Goal: Task Accomplishment & Management: Use online tool/utility

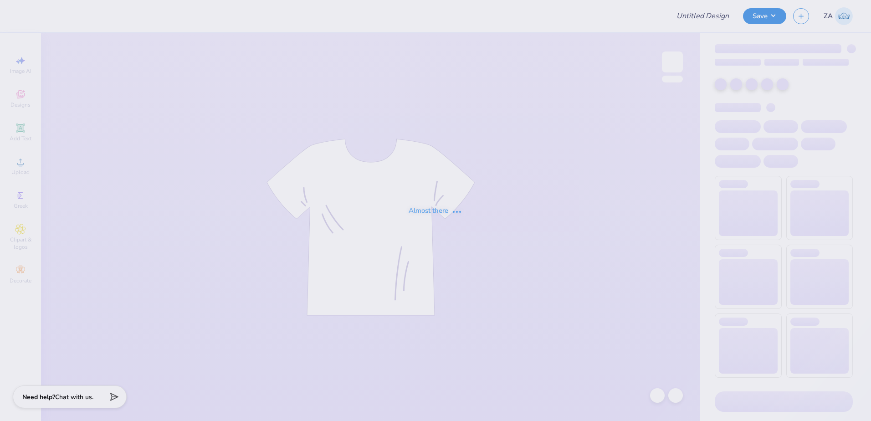
type input "Olivia Nelson : Doane University"
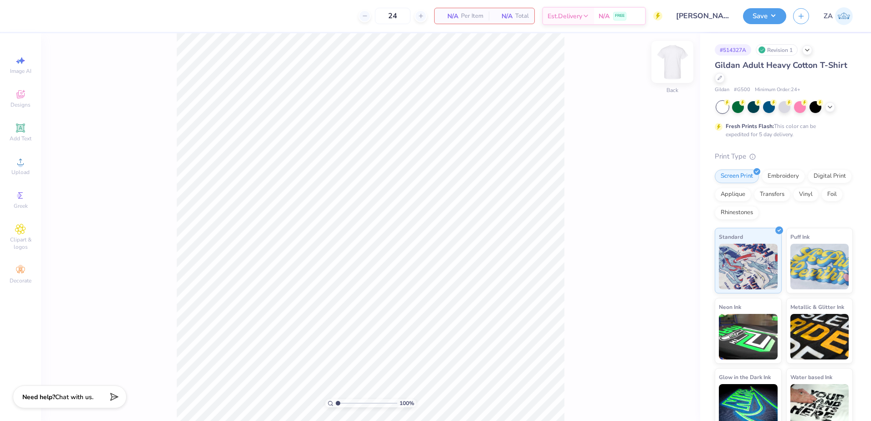
click at [678, 75] on div "Back" at bounding box center [672, 68] width 21 height 32
click at [664, 57] on div "100 % Front" at bounding box center [370, 227] width 659 height 388
click at [668, 74] on div "Front" at bounding box center [672, 68] width 21 height 32
click at [31, 165] on div "Upload" at bounding box center [21, 166] width 32 height 27
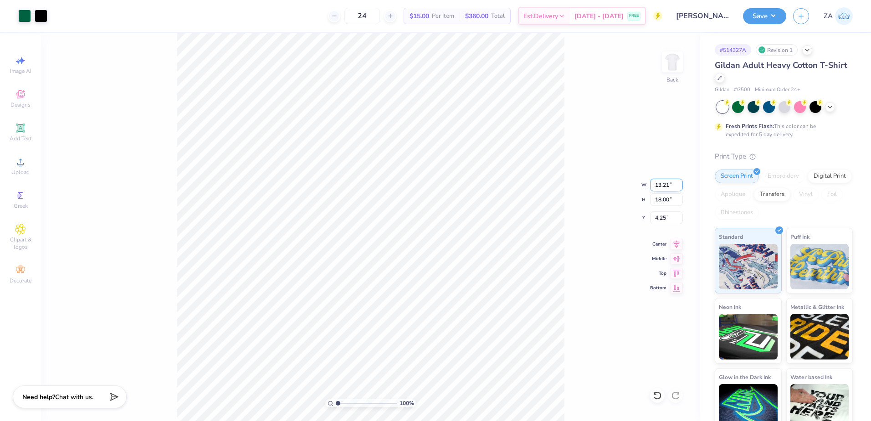
drag, startPoint x: 656, startPoint y: 183, endPoint x: 672, endPoint y: 183, distance: 16.0
click at [672, 183] on input "13.21" at bounding box center [666, 185] width 33 height 13
type input "9.50"
type input "12.95"
click at [668, 216] on input "6.78" at bounding box center [666, 217] width 33 height 13
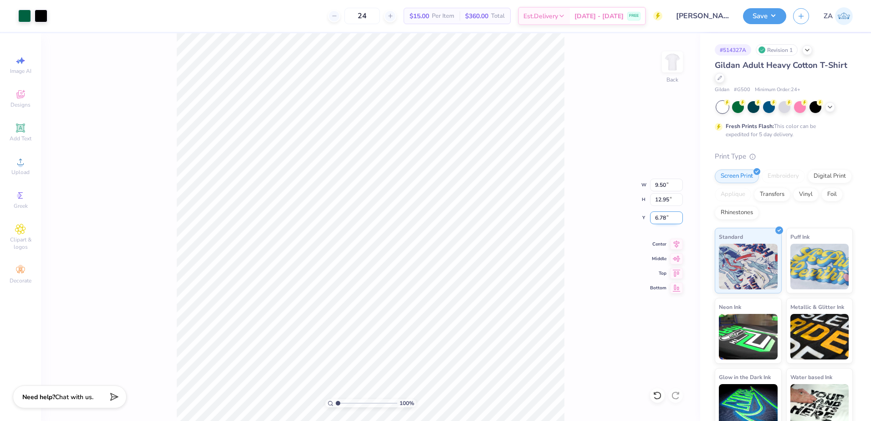
drag, startPoint x: 673, startPoint y: 216, endPoint x: 658, endPoint y: 215, distance: 15.5
click at [658, 215] on input "6.78" at bounding box center [666, 217] width 33 height 13
type input "6"
type input "3.00"
click at [683, 69] on div at bounding box center [673, 62] width 42 height 42
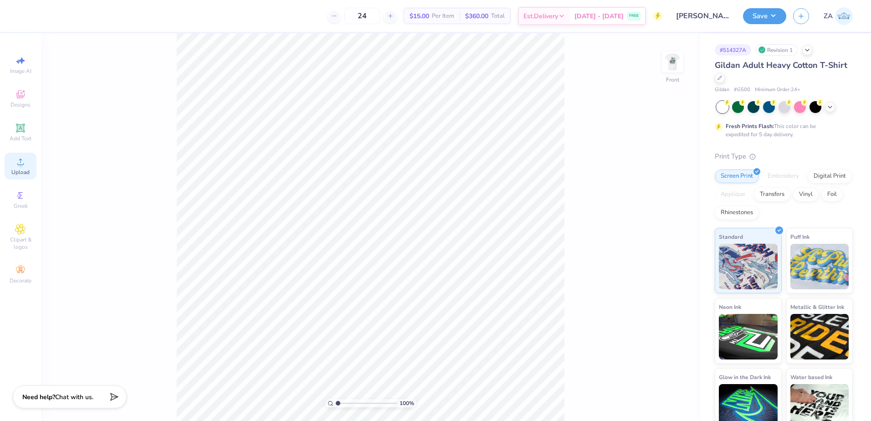
click at [16, 165] on icon at bounding box center [20, 161] width 11 height 11
click at [26, 128] on div "Add Text" at bounding box center [21, 132] width 32 height 27
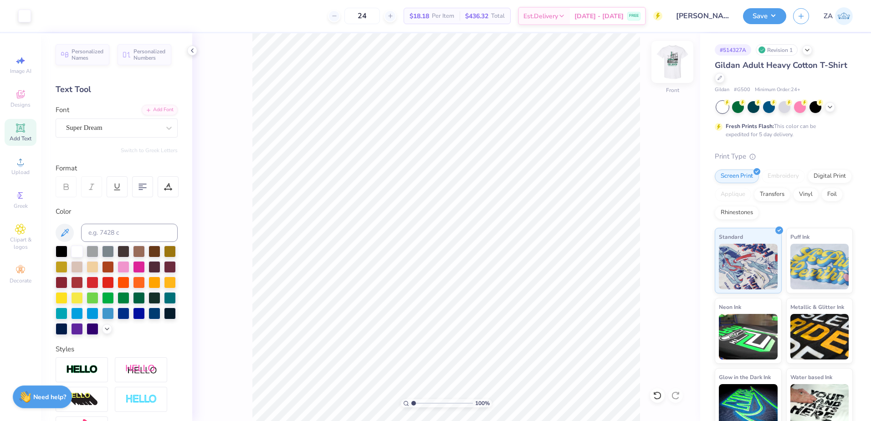
click at [677, 68] on img at bounding box center [672, 62] width 36 height 36
click at [687, 59] on div "100 % Back" at bounding box center [446, 227] width 508 height 388
click at [680, 59] on img at bounding box center [672, 62] width 36 height 36
click at [128, 129] on div "Super Dream" at bounding box center [113, 128] width 96 height 14
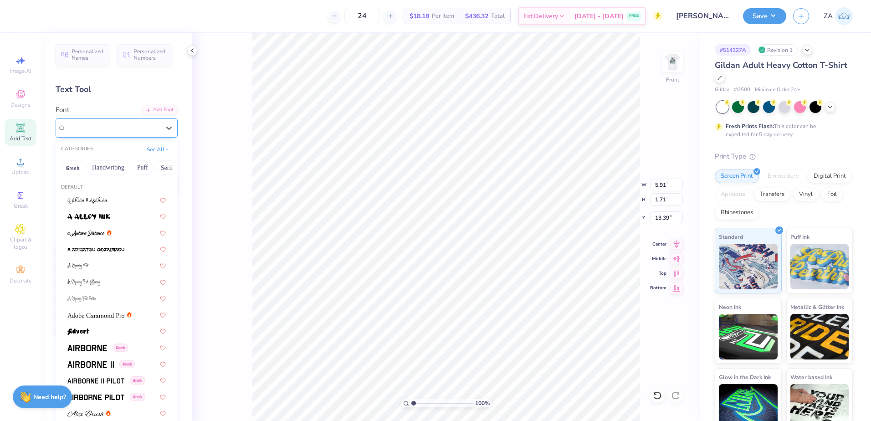
click at [128, 129] on div "Super Dream" at bounding box center [113, 128] width 94 height 10
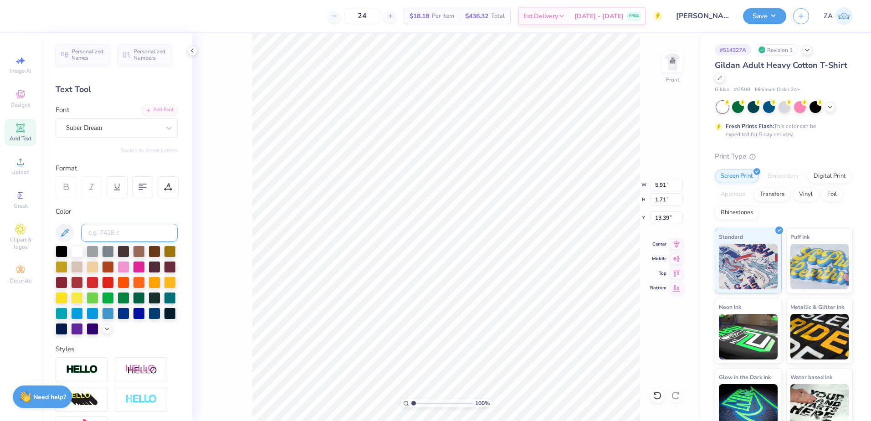
click at [107, 234] on input at bounding box center [129, 233] width 97 height 18
type input "3425"
type input "4.19"
type input "1.21"
type input "13.89"
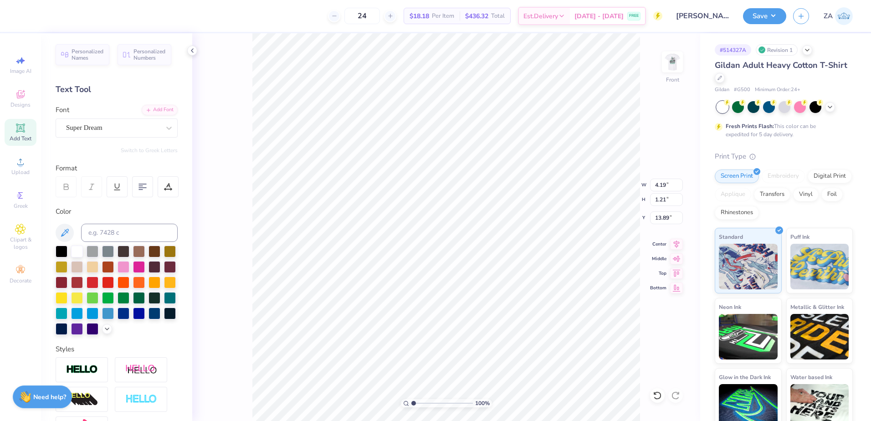
scroll to position [8, 1]
type textarea "Cast"
click at [156, 107] on div "Add Font" at bounding box center [160, 109] width 36 height 10
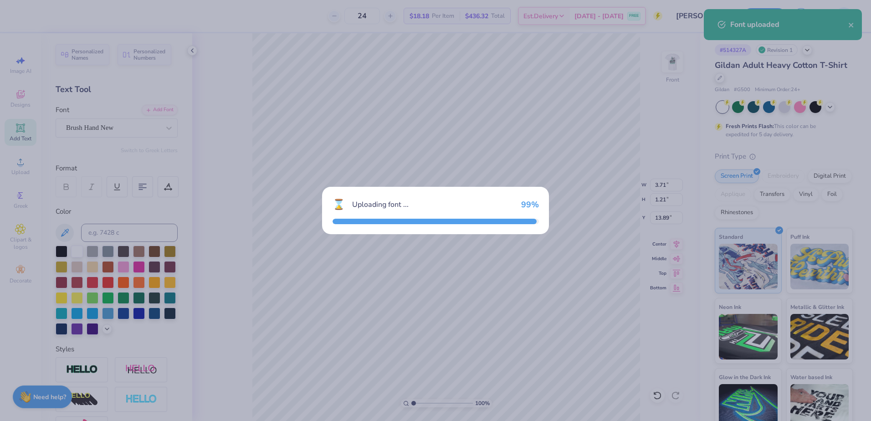
type input "2.81"
type input "1.18"
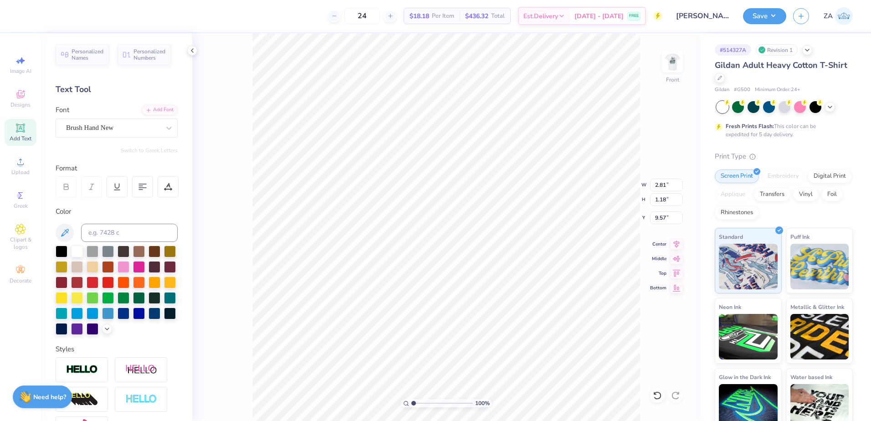
type input "3.00"
type textarea "CAST"
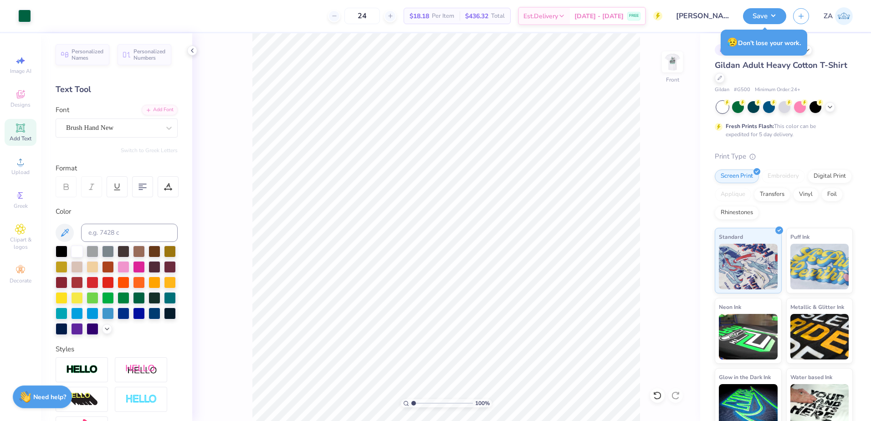
click at [3, 127] on div "Image AI Designs Add Text Upload Greek Clipart & logos Decorate" at bounding box center [20, 227] width 41 height 388
click at [6, 128] on div "Add Text" at bounding box center [21, 132] width 32 height 27
click at [105, 231] on input at bounding box center [129, 233] width 97 height 18
type input "3425"
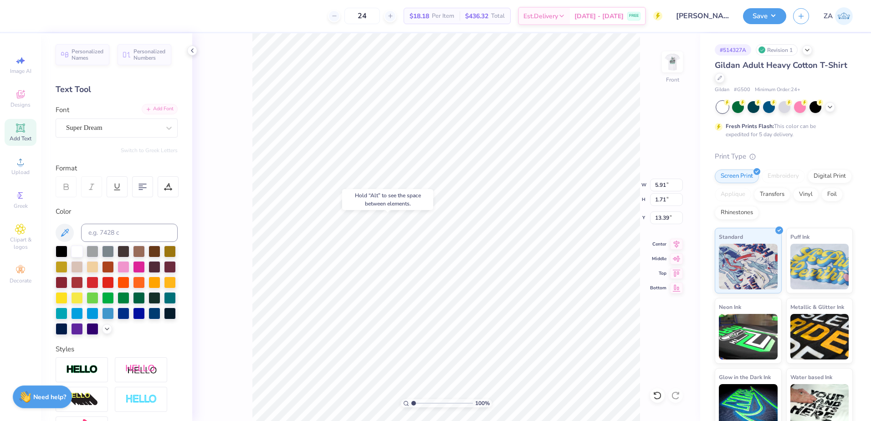
click at [149, 109] on div "Add Font" at bounding box center [160, 109] width 36 height 10
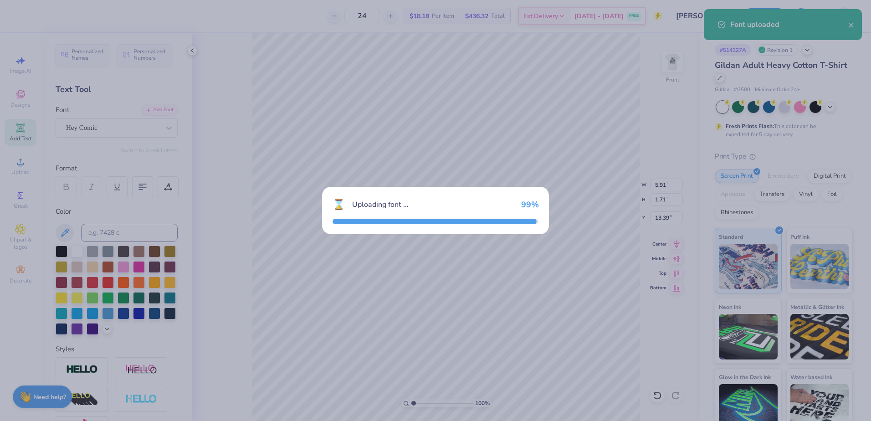
type input "5.39"
type input "1.88"
type input "13.31"
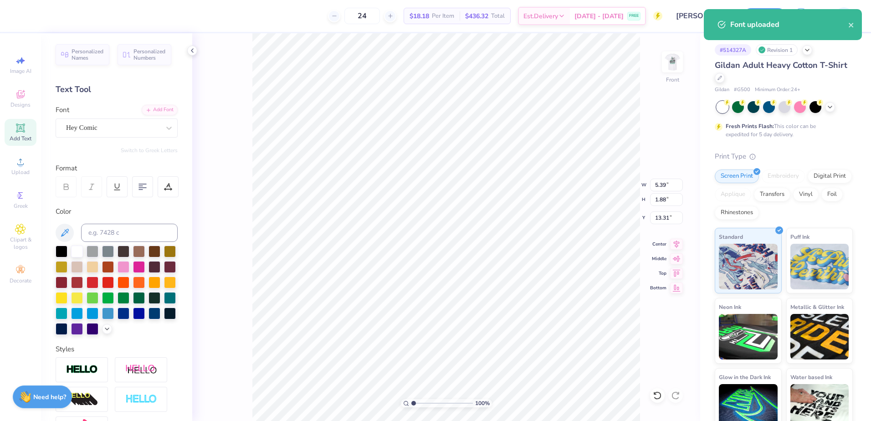
scroll to position [8, 1]
type input "1.95"
type input "0.68"
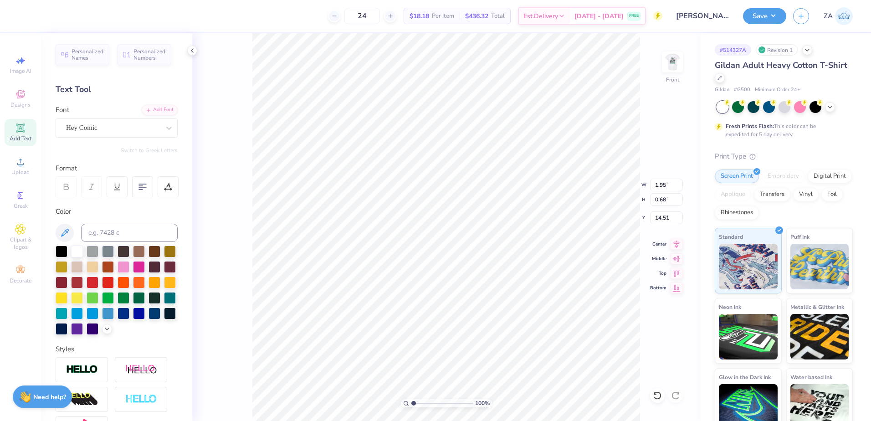
type input "9.38"
type textarea "T"
type textarea "Katie Craig"
type input "2.83"
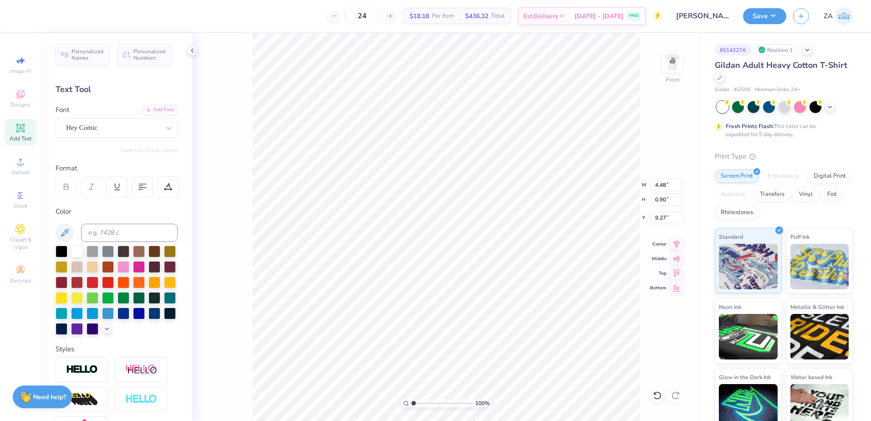
type input "0.57"
type input "5.14"
type textarea "K"
type textarea "Brianna"
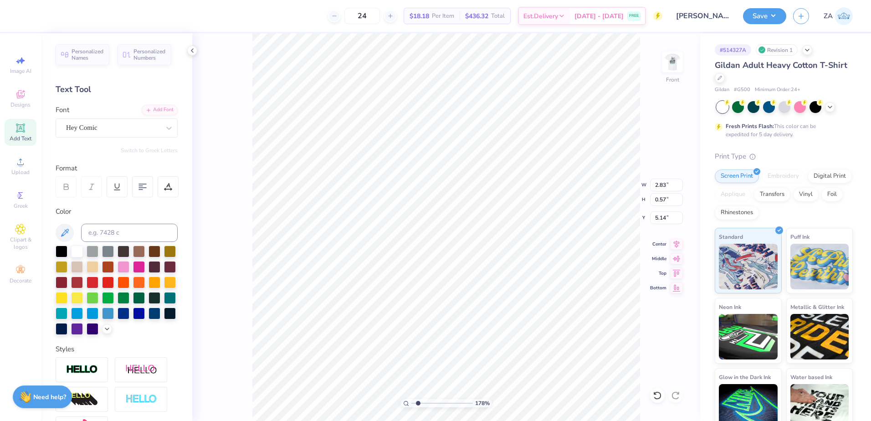
type input "1.78"
click at [418, 403] on input "range" at bounding box center [443, 403] width 62 height 8
type textarea "Brianna Brewer"
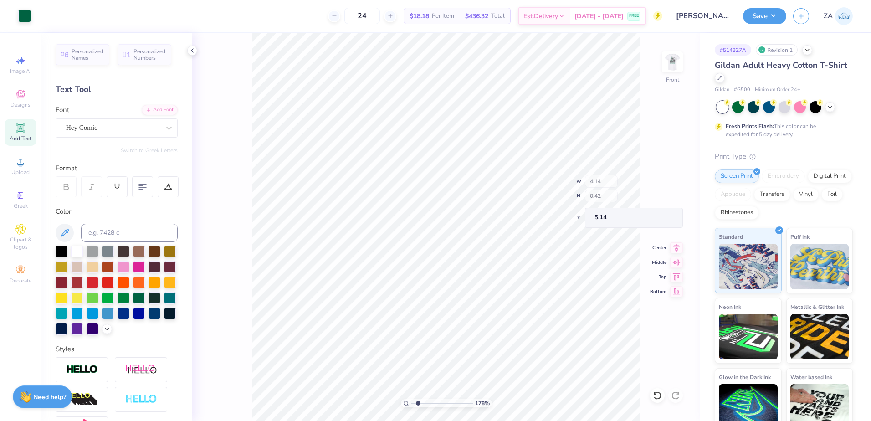
type input "5.14"
type input "6.98"
type input "0.51"
type input "4.97"
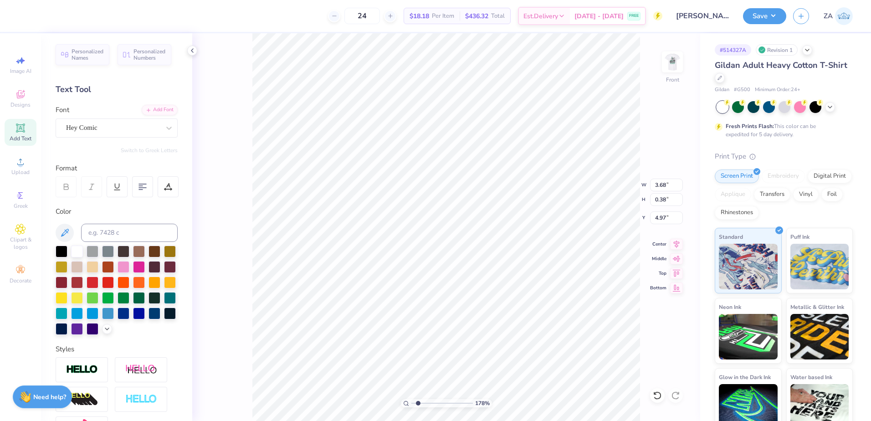
type textarea "B"
type textarea "Kenzie Petr"
type input "8.57"
type textarea "K"
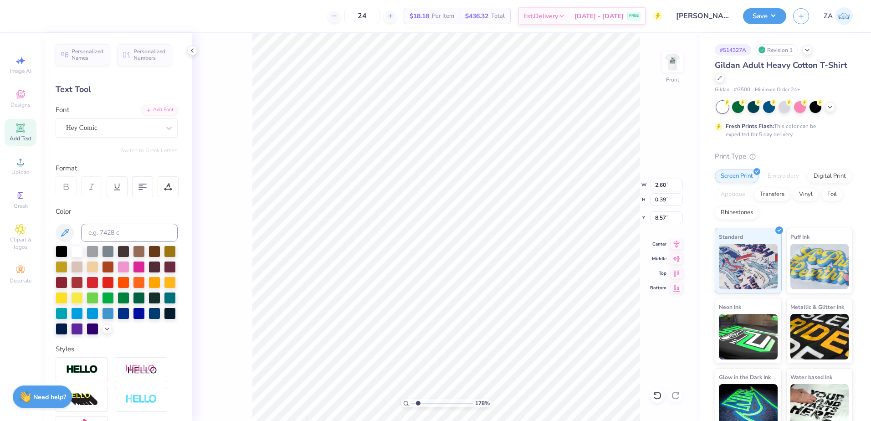
scroll to position [8, 3]
type textarea "Ella Ningen"
type input "2.52"
type input "0.51"
type input "4.97"
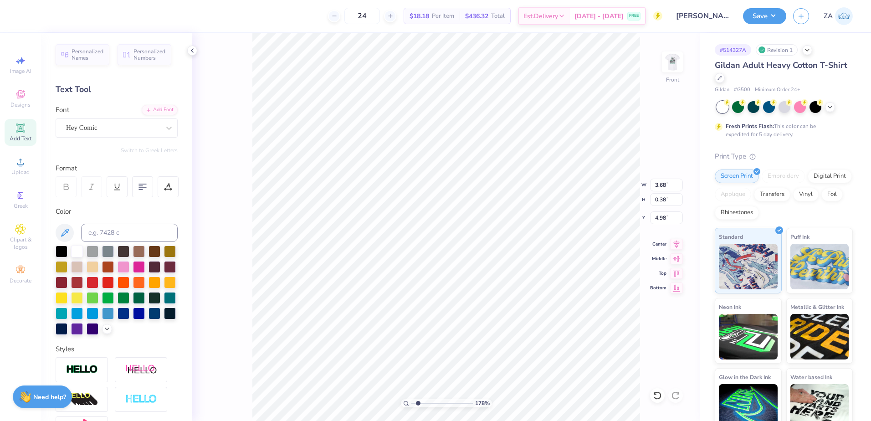
type input "4.98"
type input "2.60"
type input "0.39"
type input "5.16"
type input "4.98"
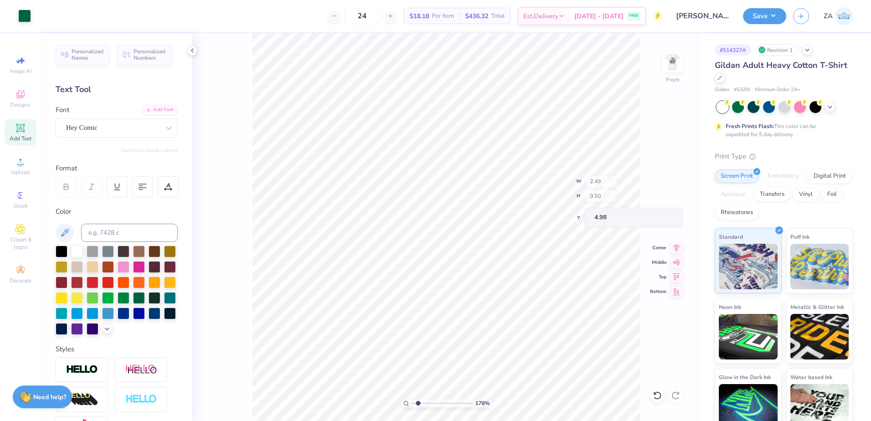
type input "4.98"
type input "12.21"
type input "0.48"
type input "4.84"
type input "6.17"
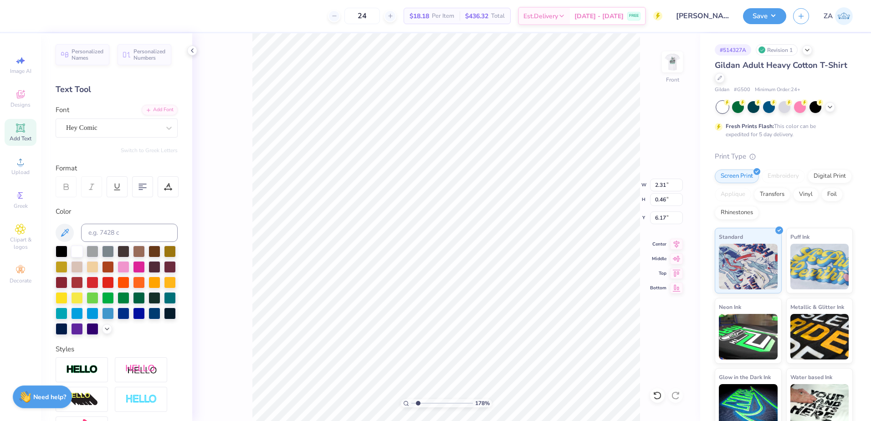
scroll to position [8, 2]
type textarea "K"
type textarea "Krista Hartley"
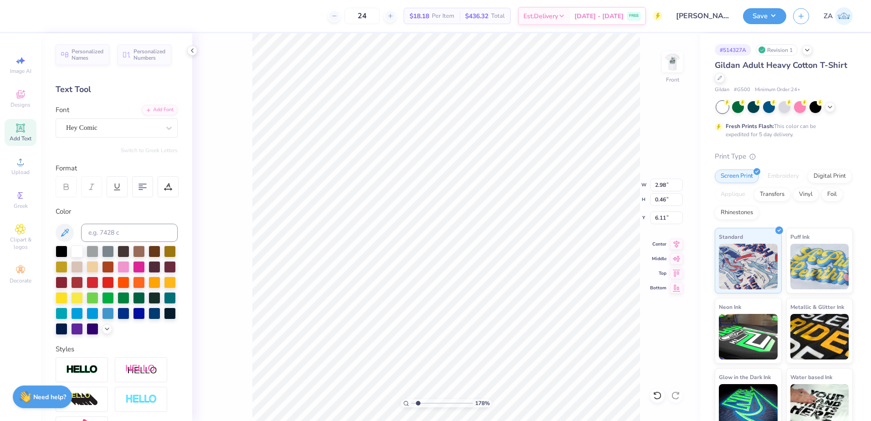
type input "6.11"
type textarea "H"
type textarea "L"
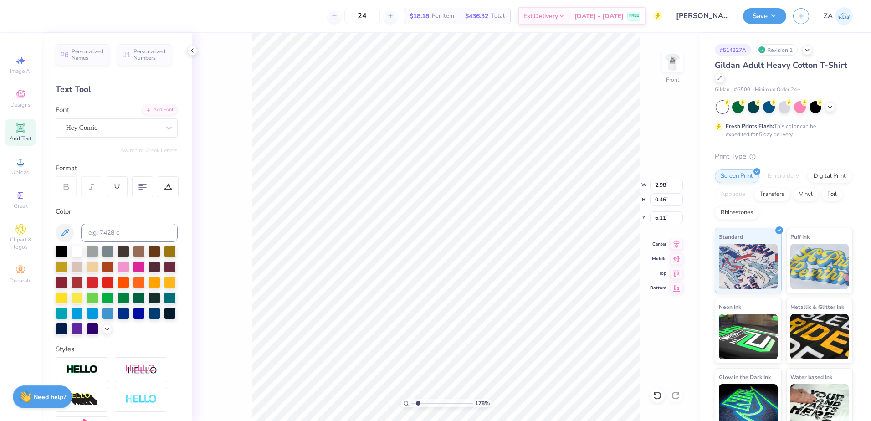
scroll to position [7, 3]
type textarea "Delaney Catron"
type input "3.22"
type input "6.12"
type input "8.04"
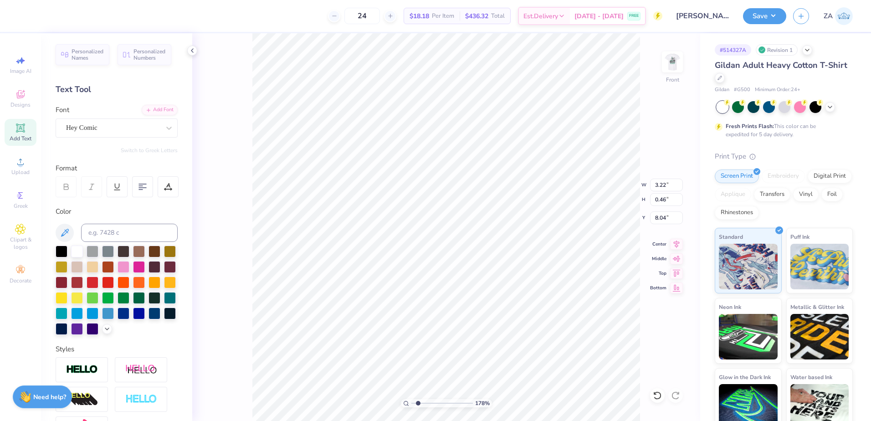
scroll to position [8, 3]
type textarea "D"
type textarea "Olivia Nelson"
type input "2.98"
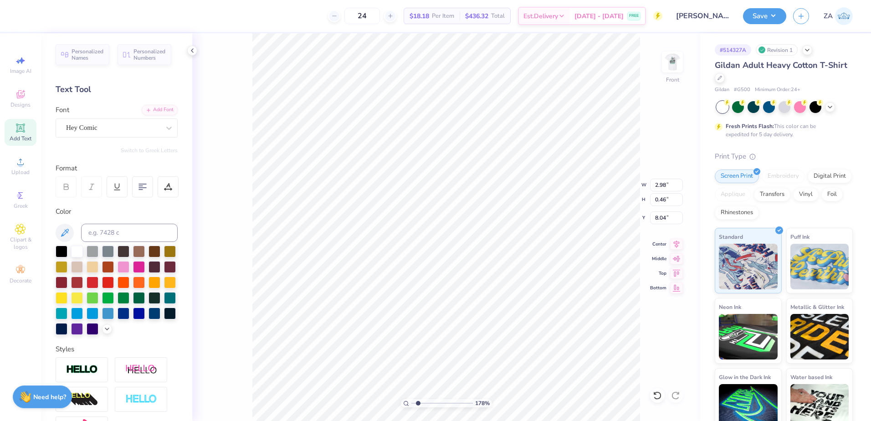
type input "6.11"
type input "3.22"
type input "6.12"
type input "2.67"
type input "0.35"
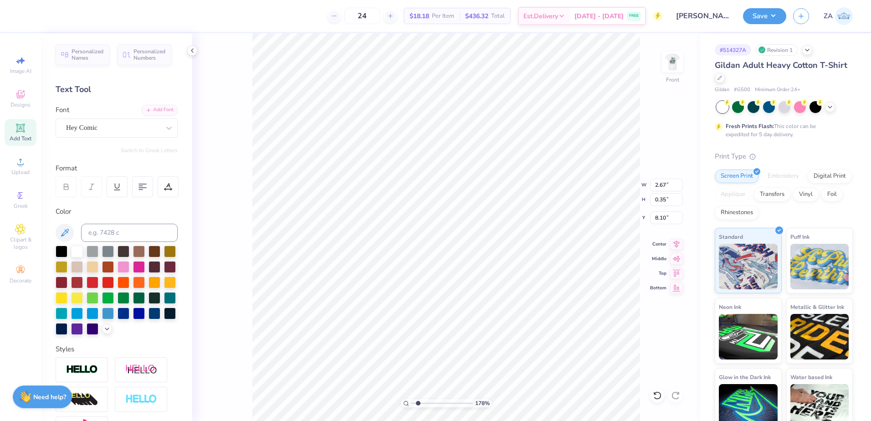
type input "6.12"
type input "3.37"
type input "0.34"
type input "4.86"
type input "2.29"
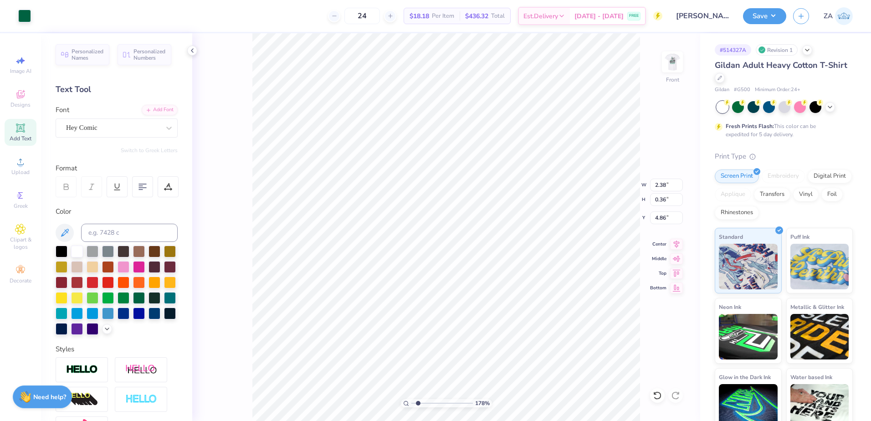
type input "0.46"
type input "2.38"
type input "0.36"
type input "3.37"
type input "0.34"
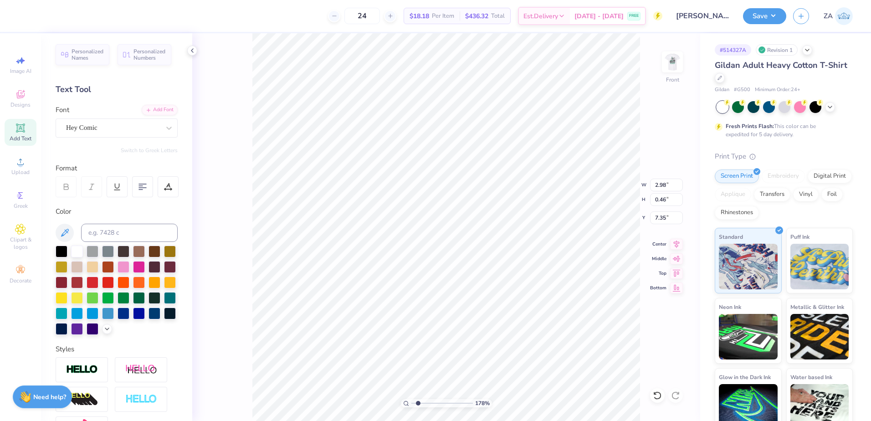
type input "7.35"
type textarea "K"
type textarea "Gia Avelar"
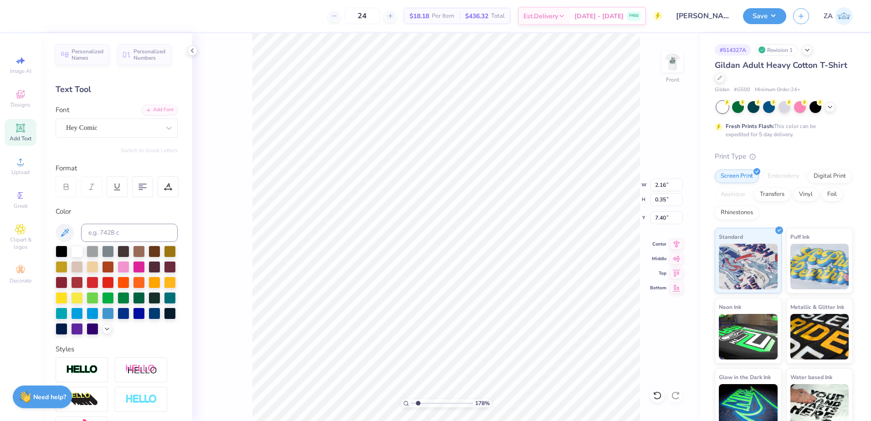
type textarea "G"
type textarea "Emily Dominguez"
type textarea "E"
type textarea "Makena Armstrong"
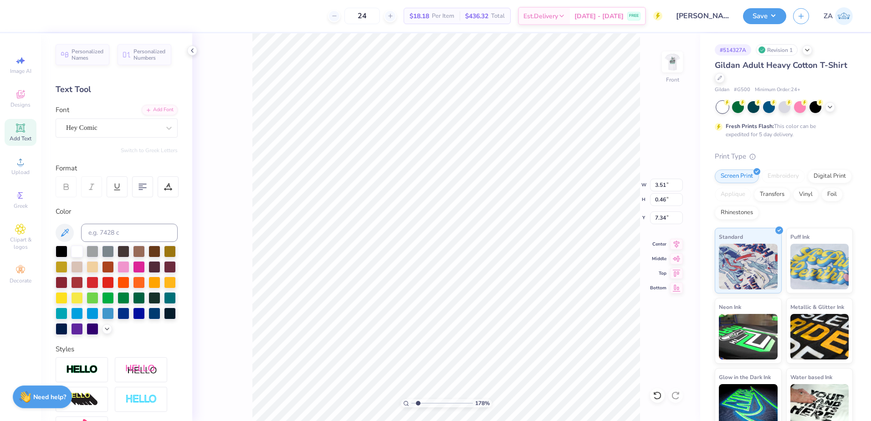
type input "4.11"
type input "8.84"
type textarea "G"
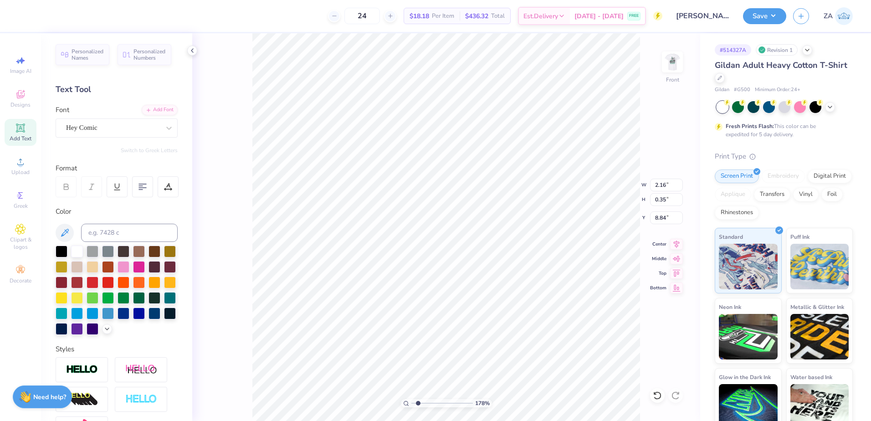
type textarea "Mallory Riffel"
type textarea "M"
type textarea "Laura Hasemann"
type textarea "L"
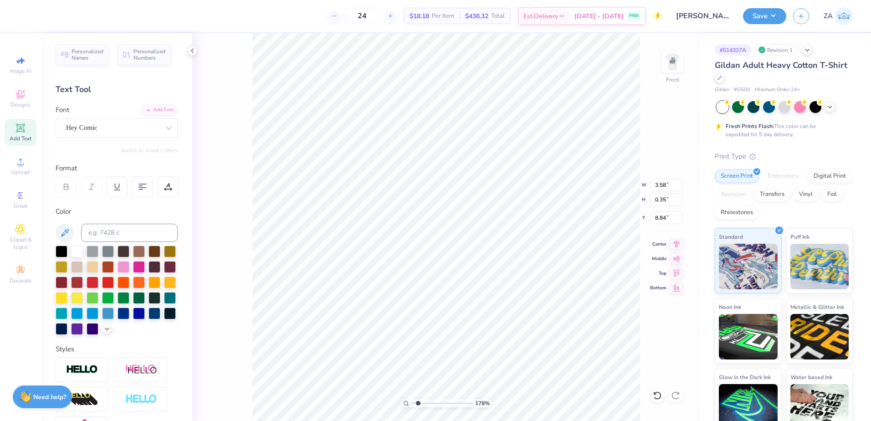
scroll to position [8, 3]
type textarea "Kailey Romero"
type input "10.27"
type textarea "M"
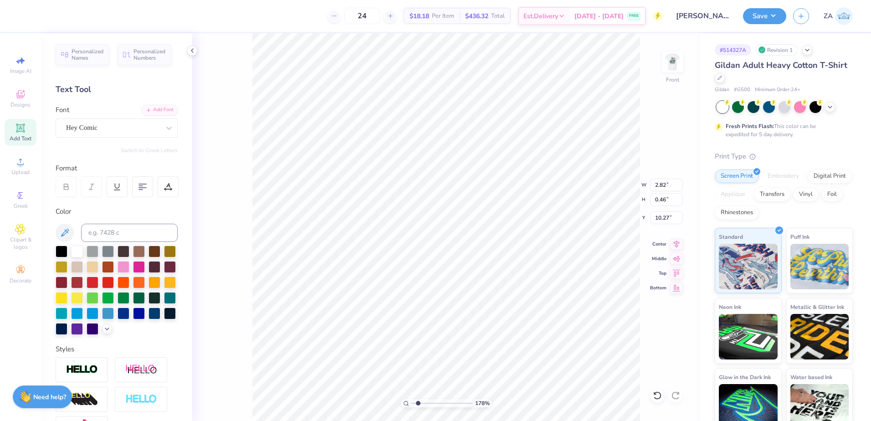
scroll to position [8, 3]
type textarea "Ashton Thoms"
type textarea "A"
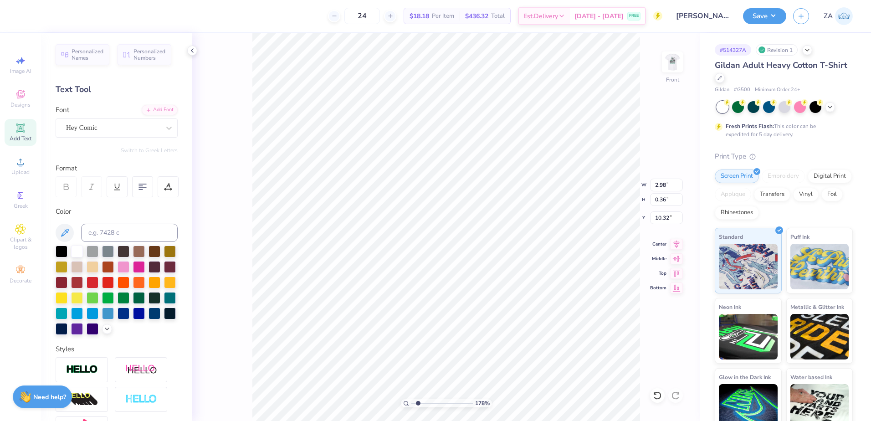
type textarea "Finley Korinek"
type textarea "F"
type textarea "Emma Wheeler"
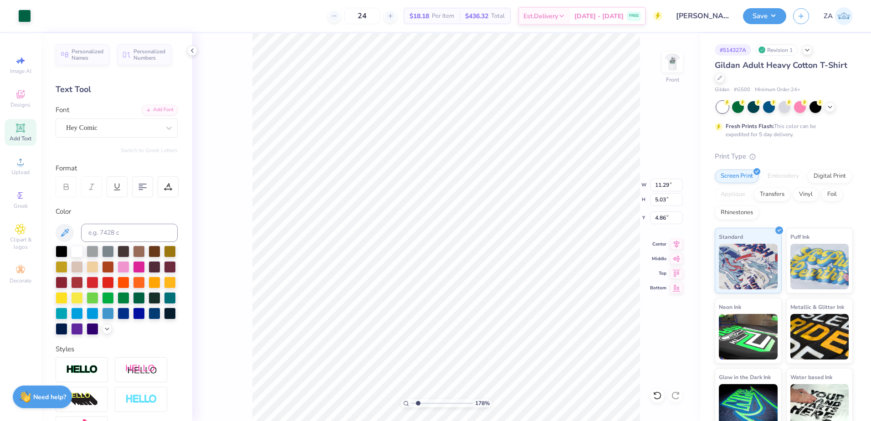
type input "11.29"
type input "5.03"
type input "2.57"
type input "0.39"
type input "8.41"
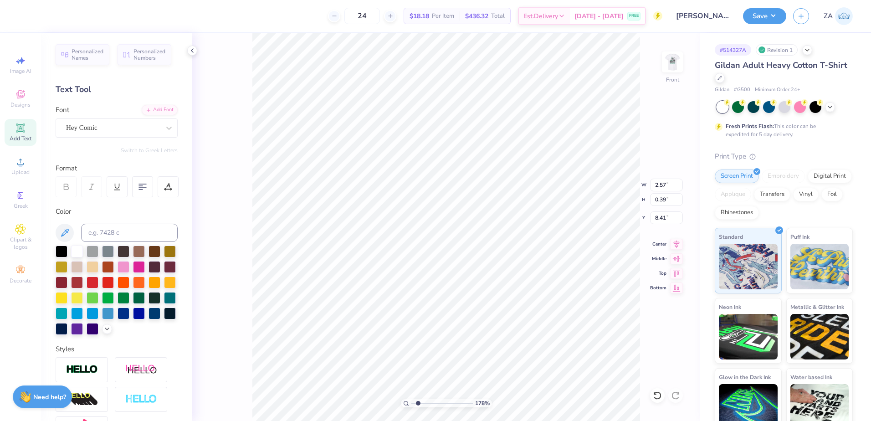
type input "2.71"
type input "0.30"
type input "9.73"
type input "3.06"
type input "8.46"
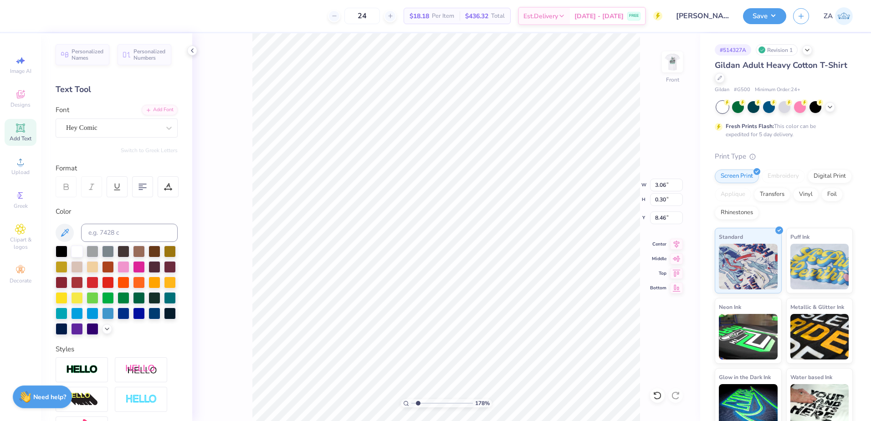
type input "3.00"
type input "0.40"
type input "7.18"
type input "2.55"
type input "0.39"
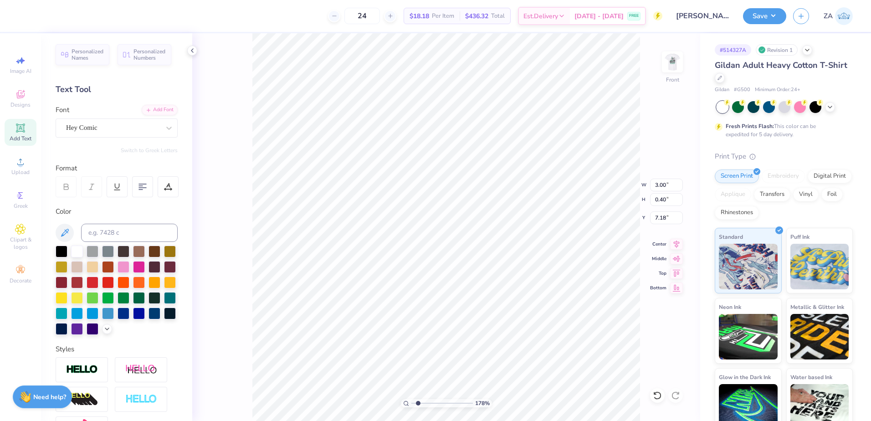
type input "6.12"
type input "2.52"
type input "9.68"
type input "3.06"
type input "0.30"
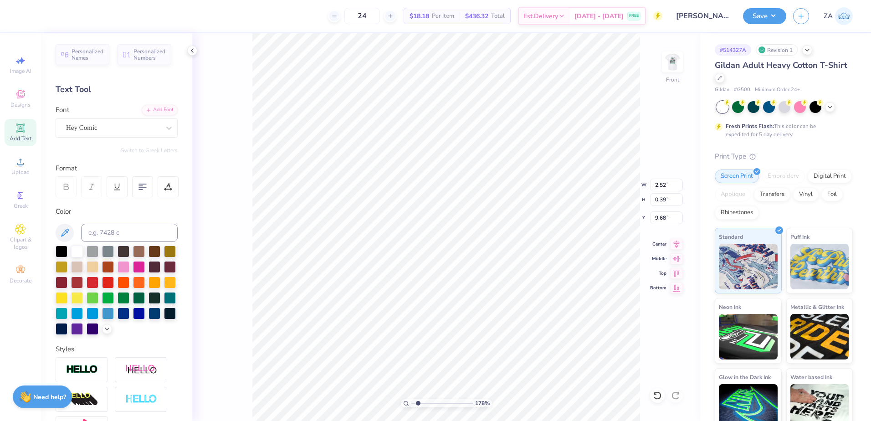
type input "8.46"
type input "11.15"
type textarea "CREW"
type input "13.94"
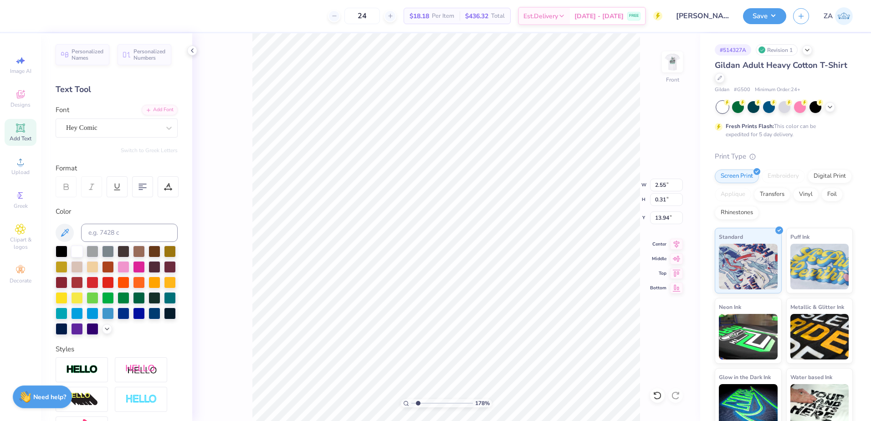
scroll to position [8, 3]
type textarea "A"
type textarea "Michelle Faltin"
type textarea "M"
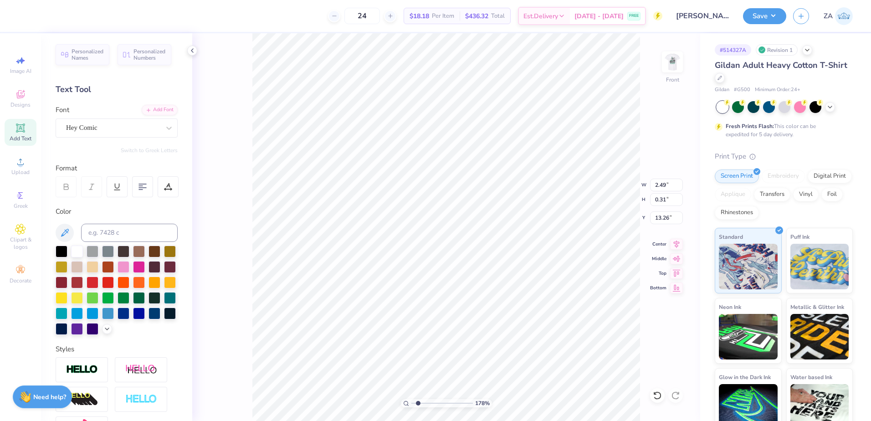
type textarea "Anne Ziola"
type input "1.87"
type input "0.30"
type input "13.27"
type input "14.45"
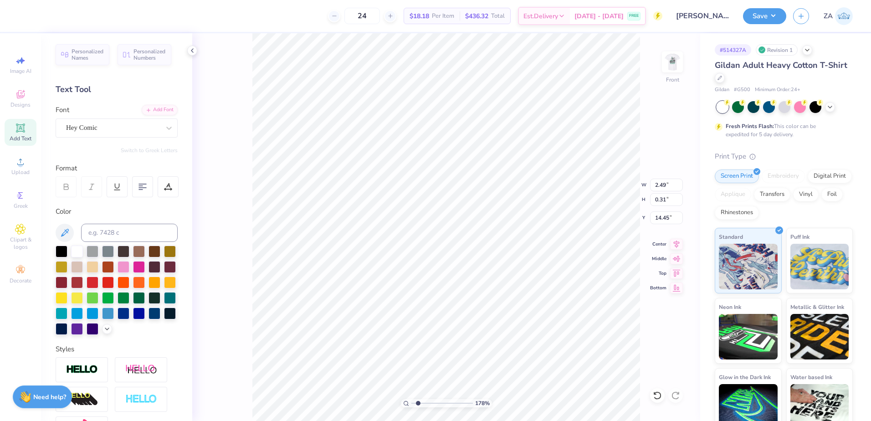
scroll to position [8, 3]
type textarea "M"
type textarea "Jessica Pulte"
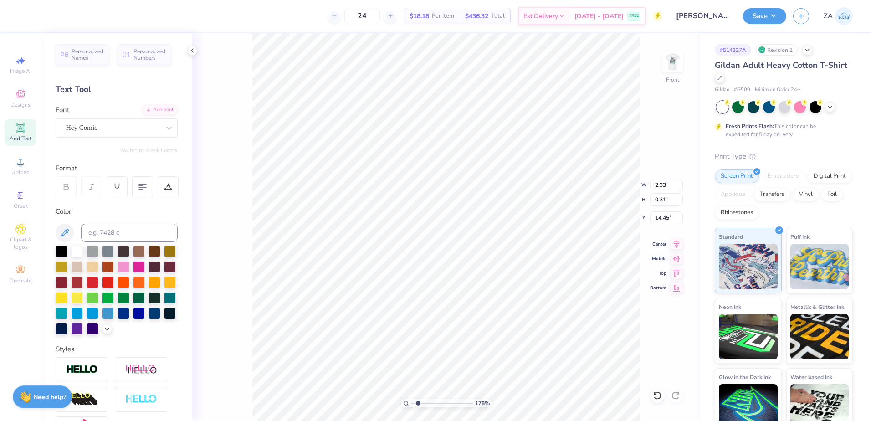
type textarea "Allysa Swiec"
type input "1.04"
click at [414, 403] on input "range" at bounding box center [443, 403] width 62 height 8
drag, startPoint x: 655, startPoint y: 187, endPoint x: 672, endPoint y: 187, distance: 16.4
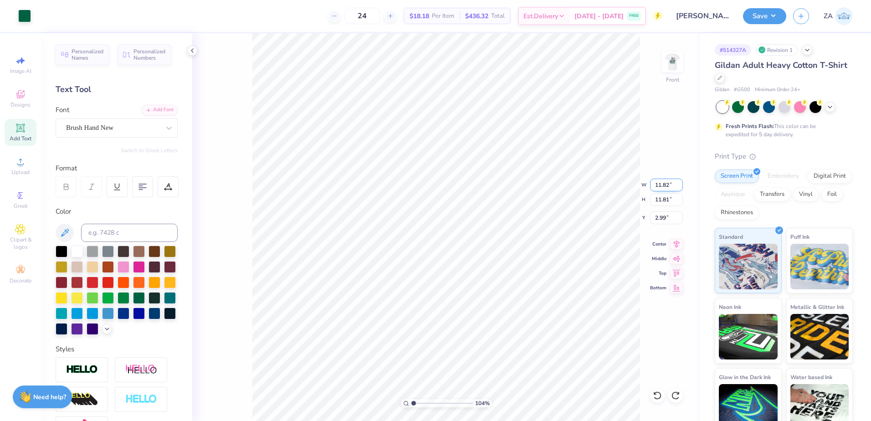
click at [671, 187] on input "11.82" at bounding box center [666, 185] width 33 height 13
type input "11.50"
click at [675, 221] on input "2.99" at bounding box center [666, 217] width 33 height 13
type input "11.50"
drag, startPoint x: 672, startPoint y: 216, endPoint x: 653, endPoint y: 217, distance: 18.7
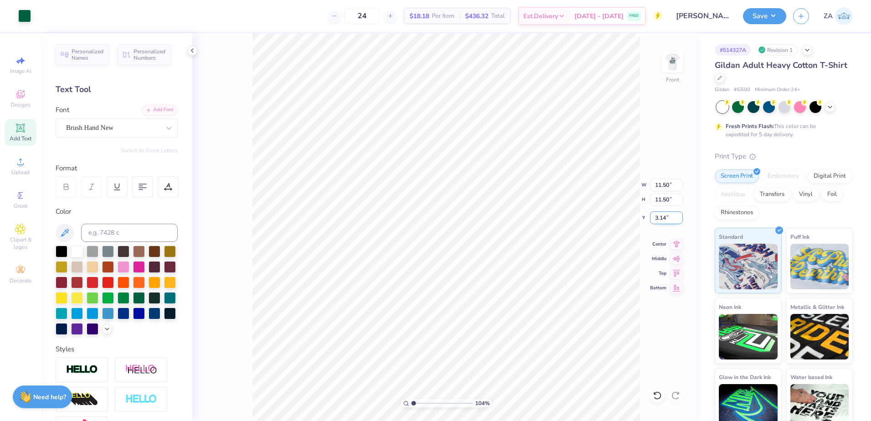
click at [653, 218] on input "3.14" at bounding box center [666, 217] width 33 height 13
type input "3.00"
click at [775, 18] on button "Save" at bounding box center [764, 15] width 43 height 16
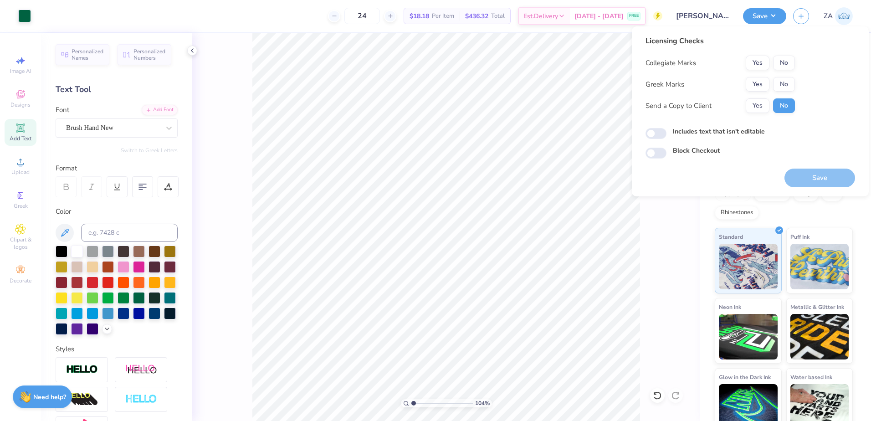
click at [758, 93] on div "Collegiate Marks Yes No Greek Marks Yes No Send a Copy to Client Yes No" at bounding box center [720, 84] width 149 height 57
click at [764, 85] on button "Yes" at bounding box center [758, 84] width 24 height 15
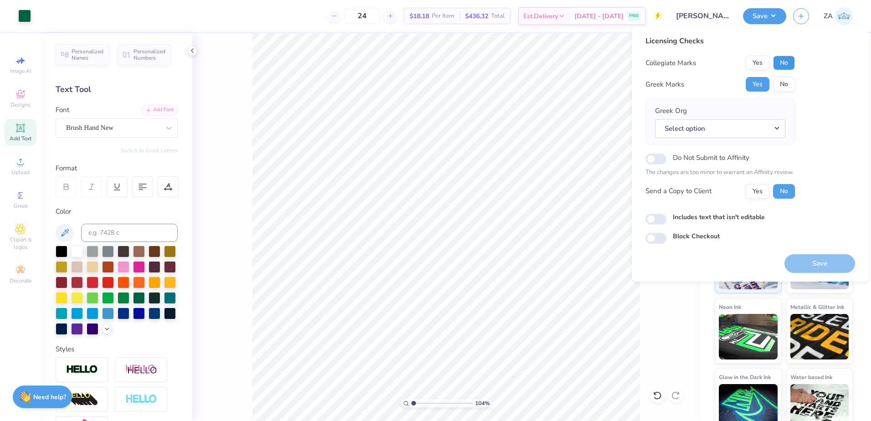
click at [781, 63] on button "No" at bounding box center [784, 63] width 22 height 15
click at [778, 87] on button "No" at bounding box center [784, 84] width 22 height 15
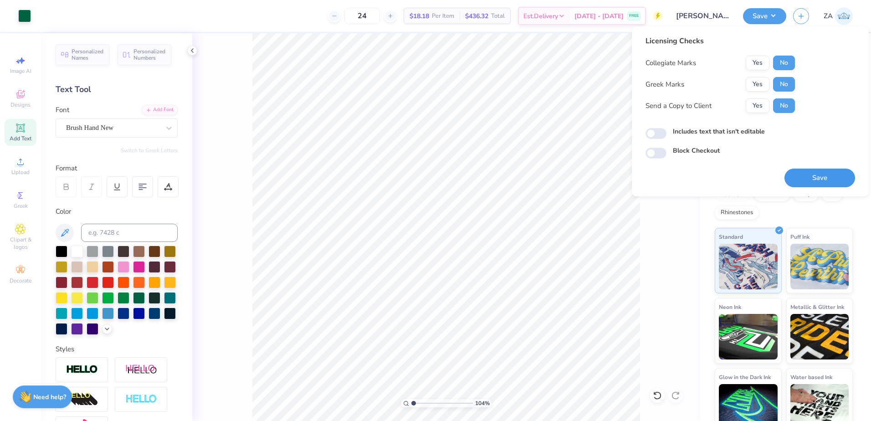
click at [819, 183] on button "Save" at bounding box center [820, 178] width 71 height 19
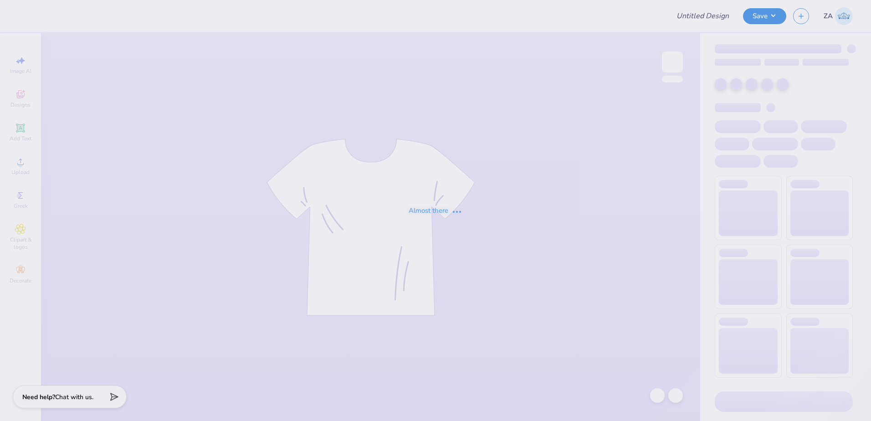
type input "[PERSON_NAME] : [GEOGRAPHIC_DATA][US_STATE]"
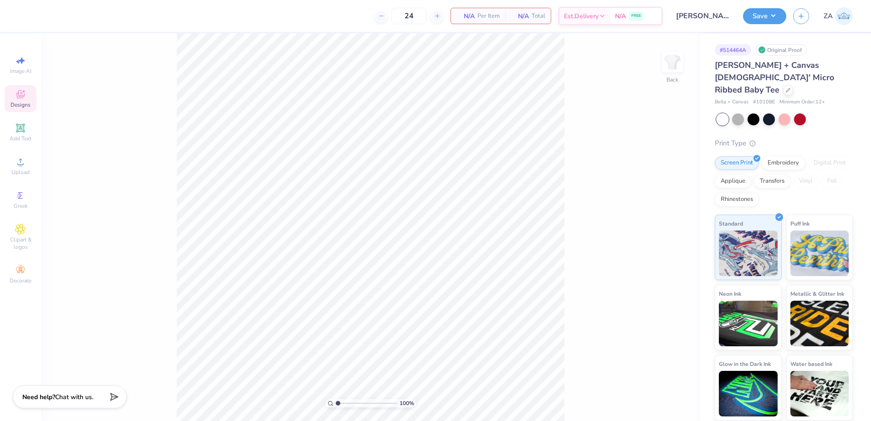
click at [21, 91] on icon at bounding box center [20, 94] width 11 height 11
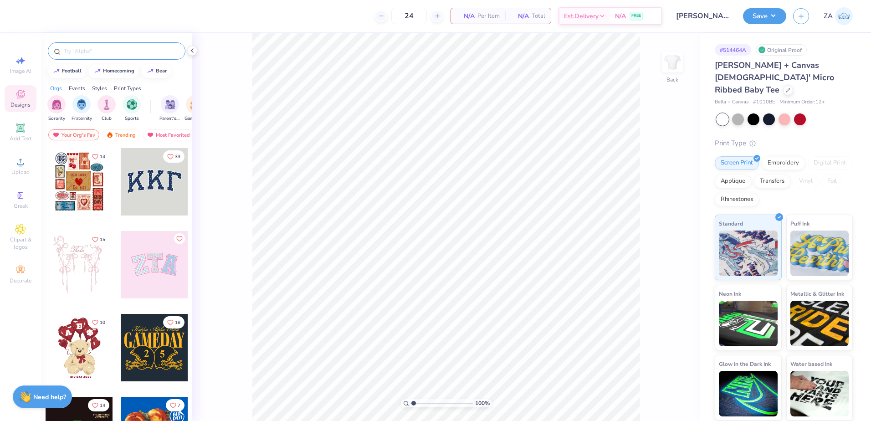
click at [134, 51] on input "text" at bounding box center [121, 50] width 117 height 9
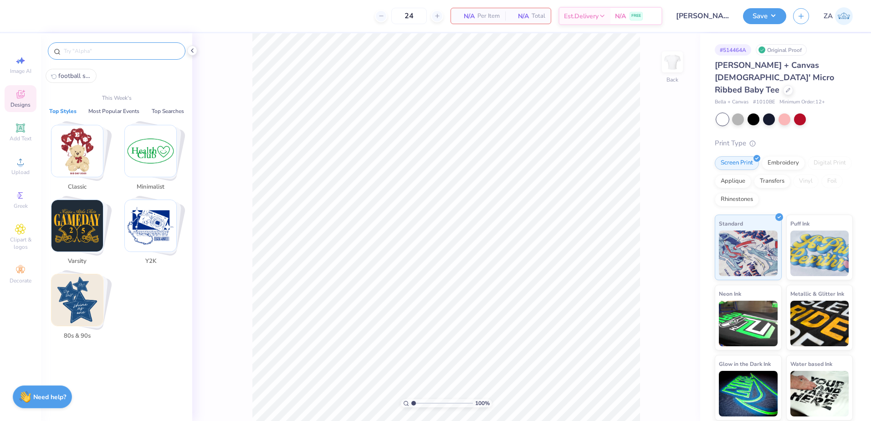
click at [115, 48] on input "text" at bounding box center [121, 50] width 117 height 9
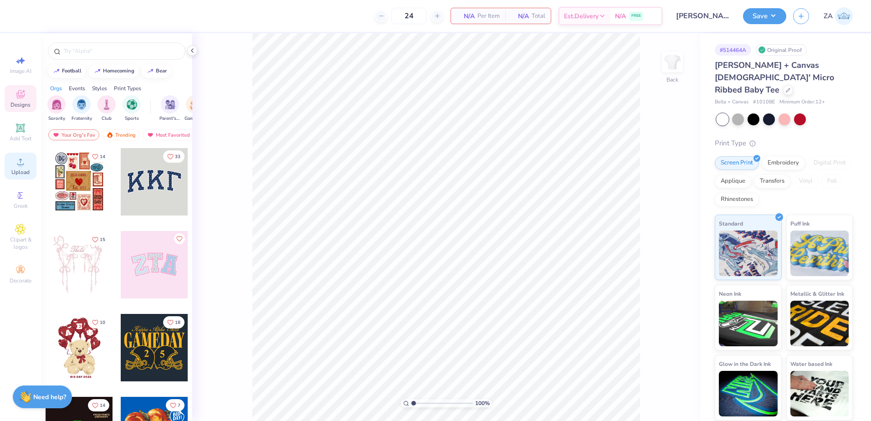
click at [32, 160] on div "Upload" at bounding box center [21, 166] width 32 height 27
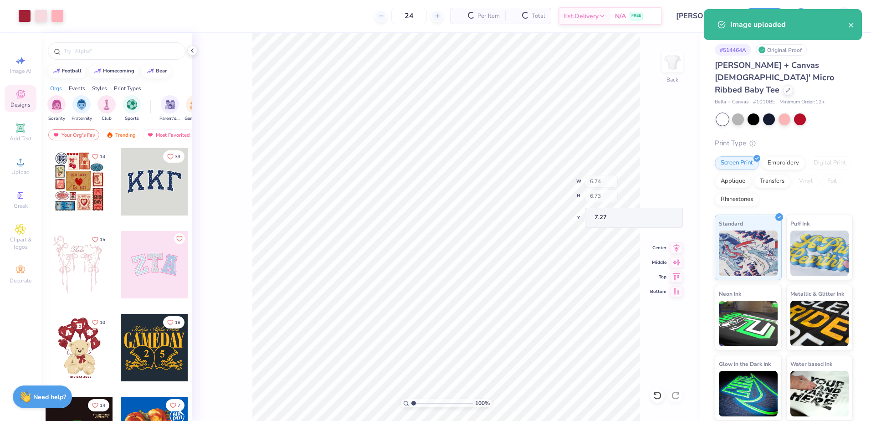
type input "6.74"
type input "6.73"
type input "7.27"
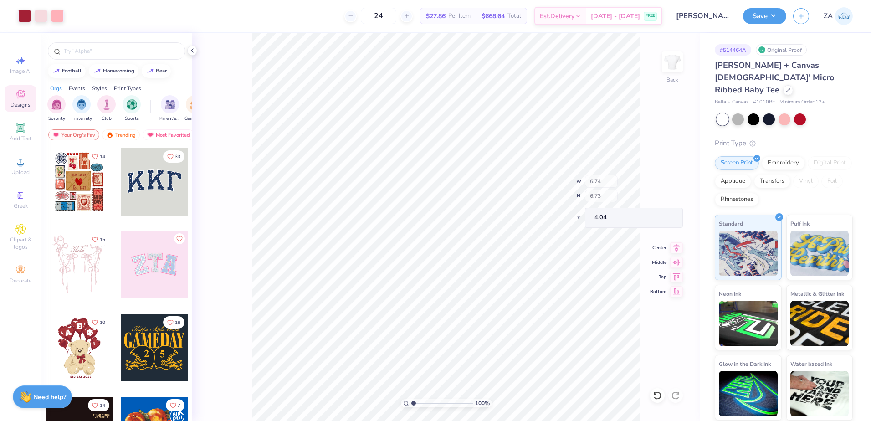
type input "4.04"
click at [25, 128] on icon at bounding box center [20, 128] width 11 height 11
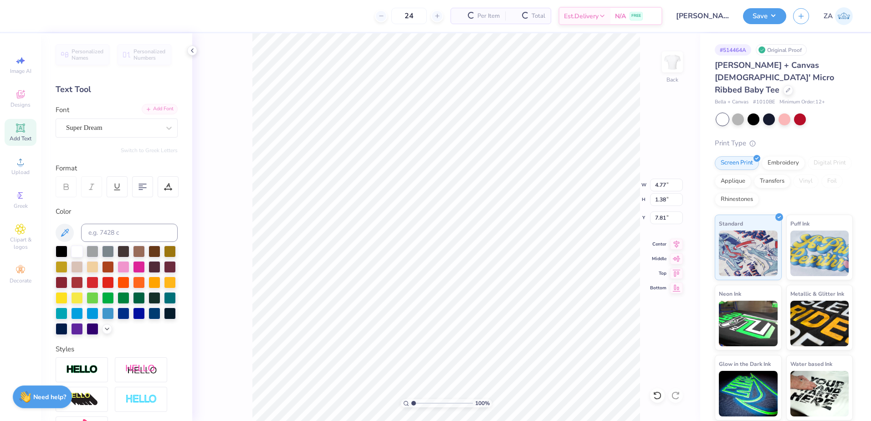
click at [155, 113] on div "Add Font" at bounding box center [160, 109] width 36 height 10
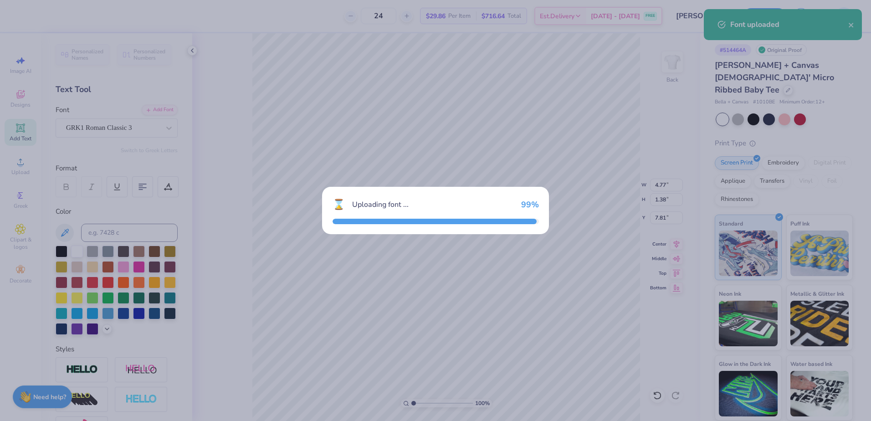
type input "5.70"
type input "1.52"
type input "7.74"
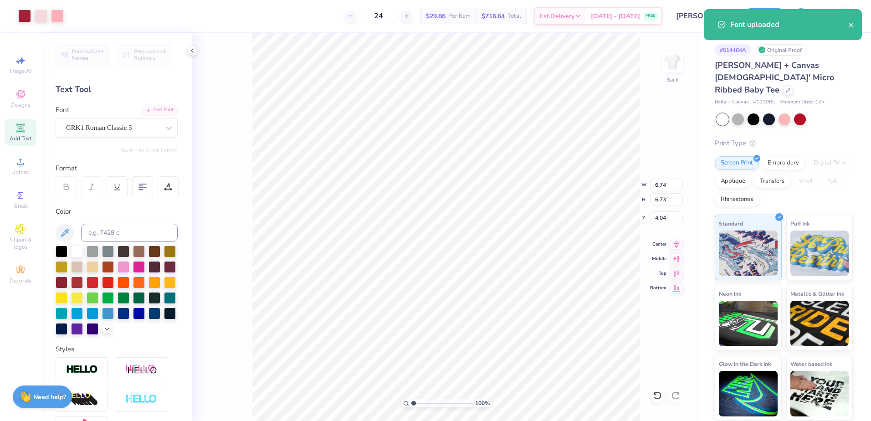
type input "6.74"
type input "6.73"
type input "4.04"
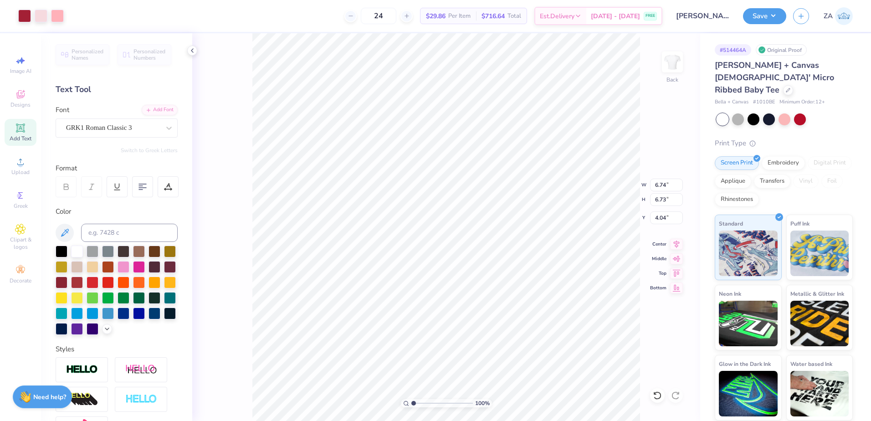
type input "5.70"
type input "1.52"
type input "11.49"
click at [125, 227] on input at bounding box center [129, 233] width 97 height 18
type input "201"
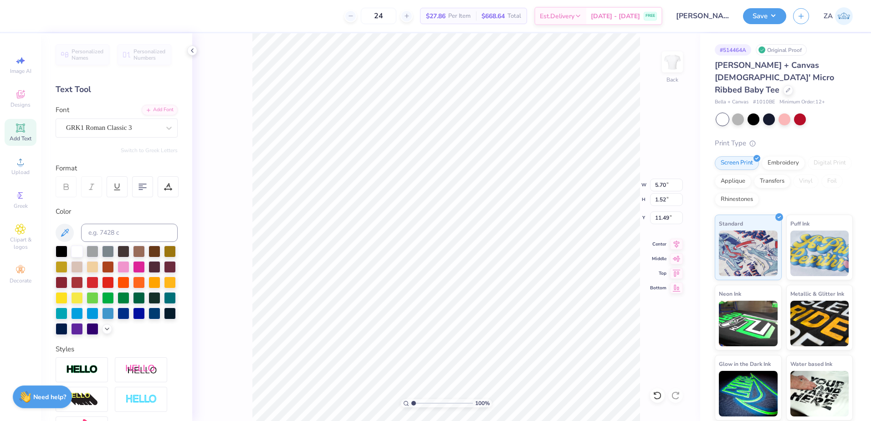
scroll to position [8, 1]
type textarea "ESA"
click at [165, 185] on icon at bounding box center [168, 187] width 8 height 8
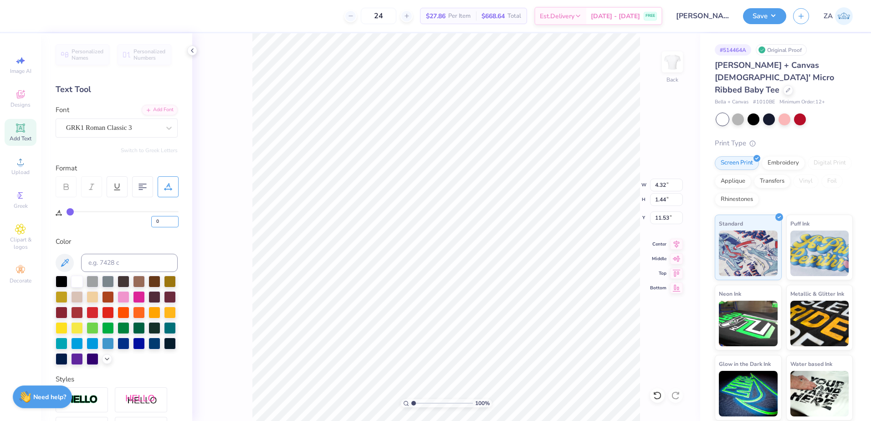
drag, startPoint x: 166, startPoint y: 222, endPoint x: 145, endPoint y: 221, distance: 21.4
click at [145, 221] on div "0" at bounding box center [123, 219] width 112 height 16
type input "20"
type input "5.10"
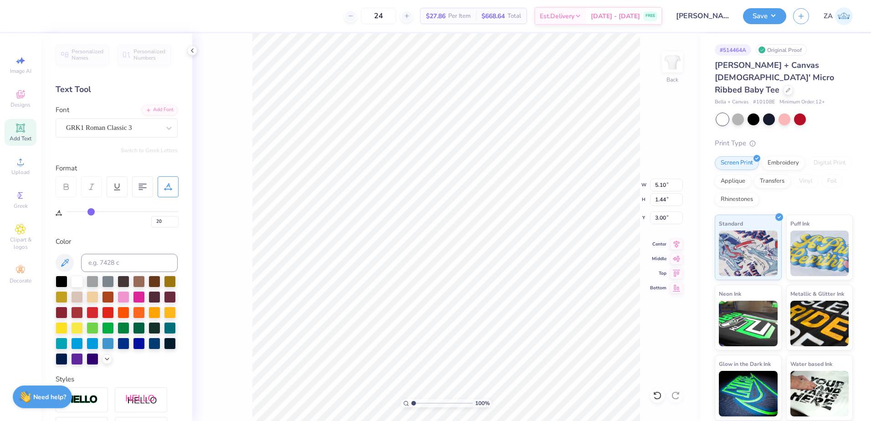
type input "3.00"
drag, startPoint x: 164, startPoint y: 220, endPoint x: 152, endPoint y: 220, distance: 11.8
click at [152, 220] on input "20" at bounding box center [164, 221] width 27 height 11
type input "12"
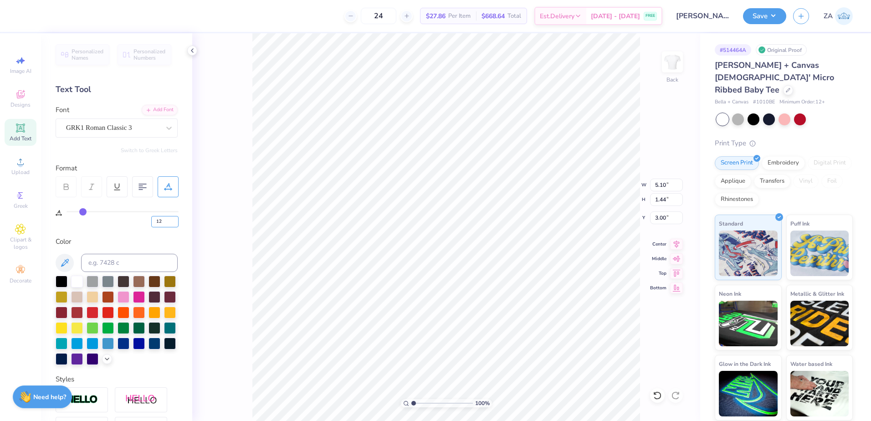
type input "4.79"
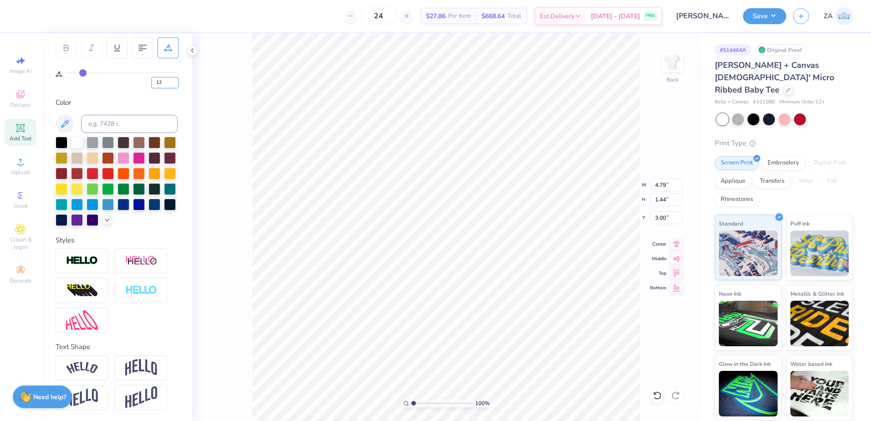
scroll to position [155, 0]
click at [134, 360] on img at bounding box center [141, 367] width 32 height 17
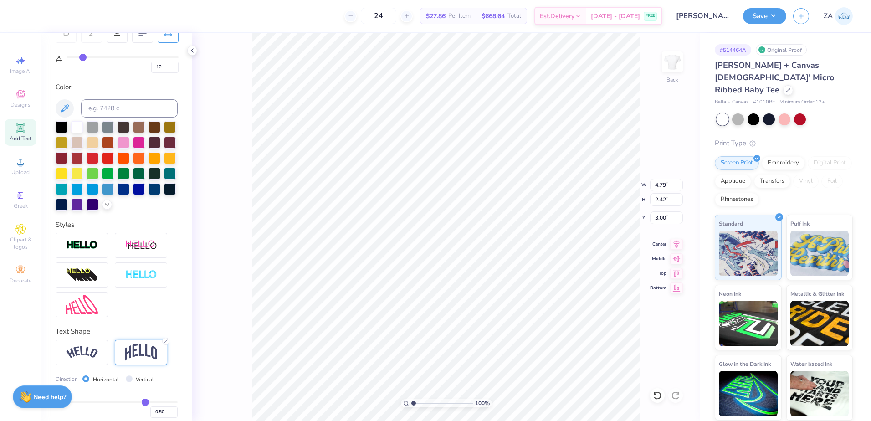
type input "2.42"
type input "2.51"
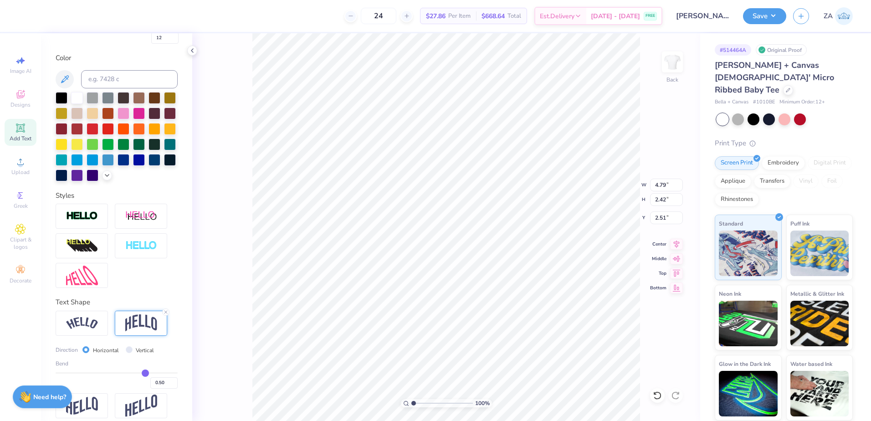
scroll to position [200, 0]
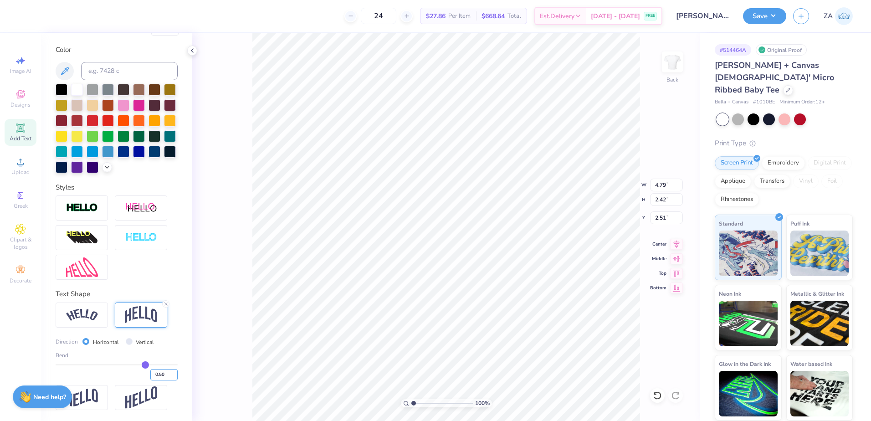
drag, startPoint x: 160, startPoint y: 378, endPoint x: 141, endPoint y: 379, distance: 18.3
click at [141, 379] on div "0.50" at bounding box center [117, 372] width 122 height 16
click at [141, 366] on input "range" at bounding box center [117, 364] width 122 height 1
type input "0.49"
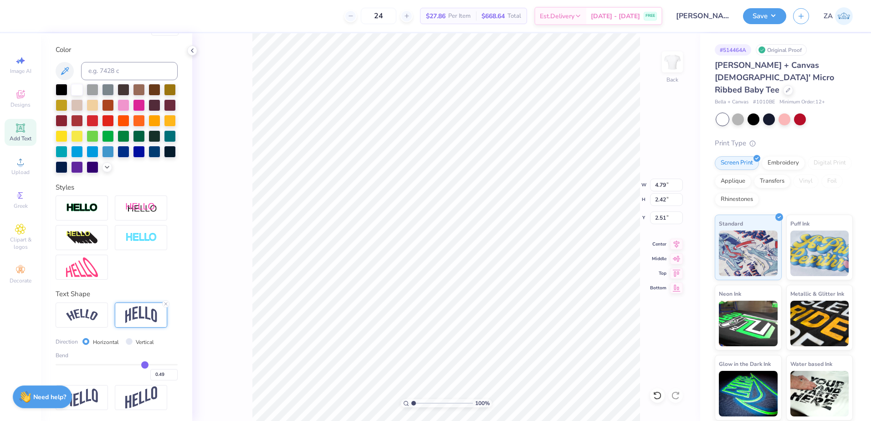
type input "0.48"
type input "0.46"
type input "0.45"
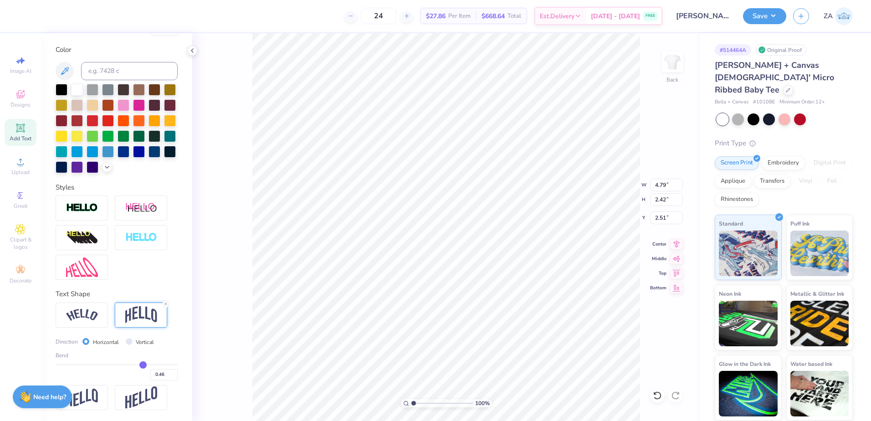
type input "0.45"
type input "0.44"
type input "0.43"
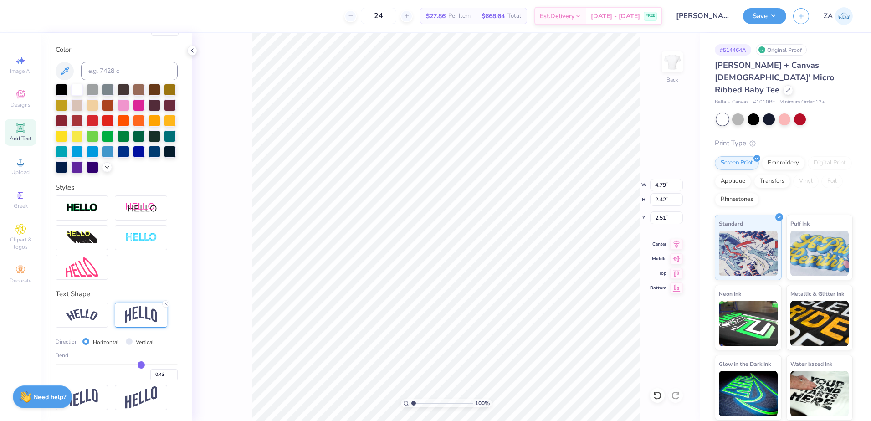
type input "0.41"
type input "0.4"
type input "0.40"
type input "0.39"
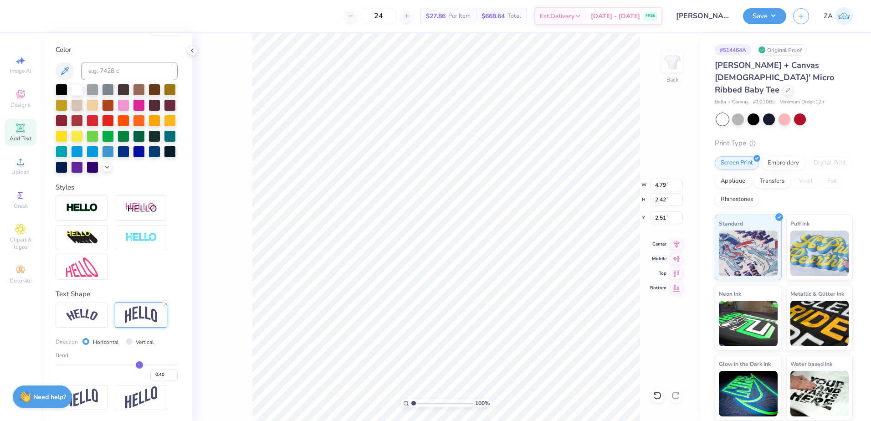
type input "0.39"
type input "0.38"
click at [134, 366] on input "range" at bounding box center [117, 364] width 122 height 1
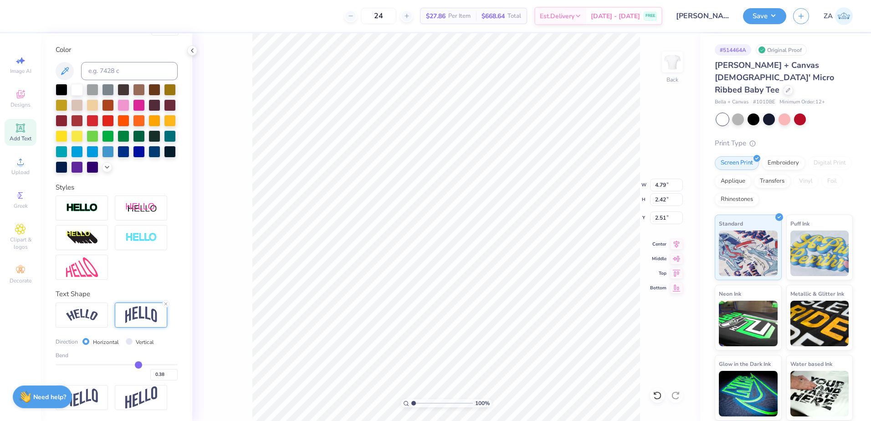
type input "2.17"
type input "2.64"
type input "0.35"
type input "0.34"
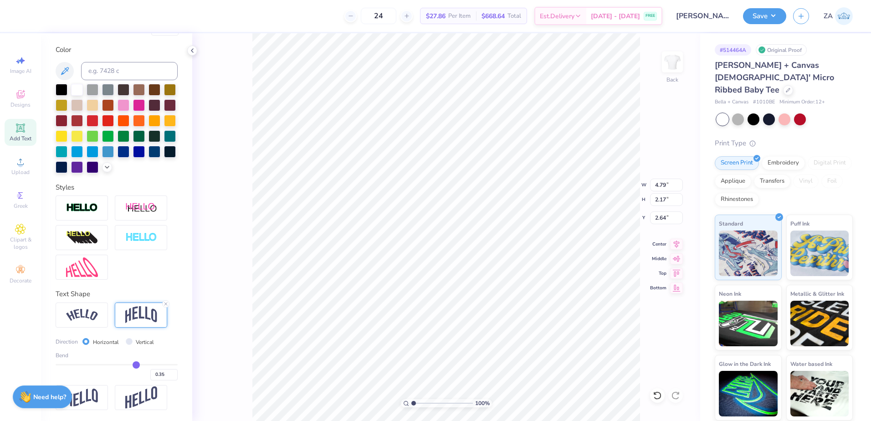
type input "0.34"
type input "0.33"
type input "0.32"
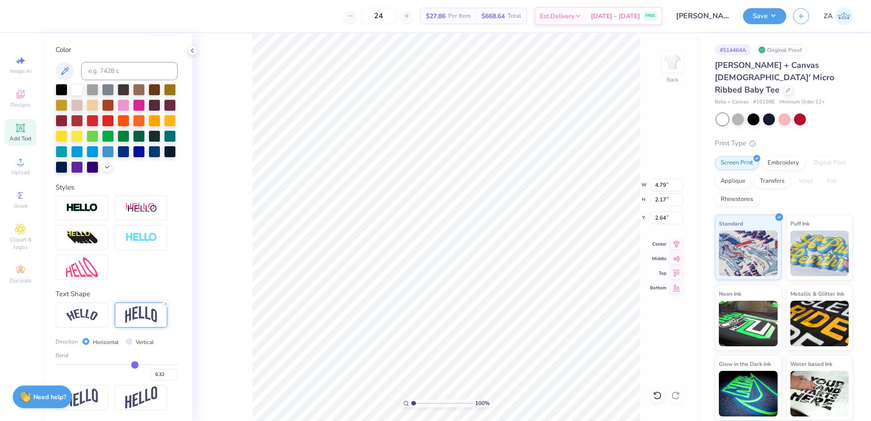
type input "0.31"
type input "0.29"
type input "0.27"
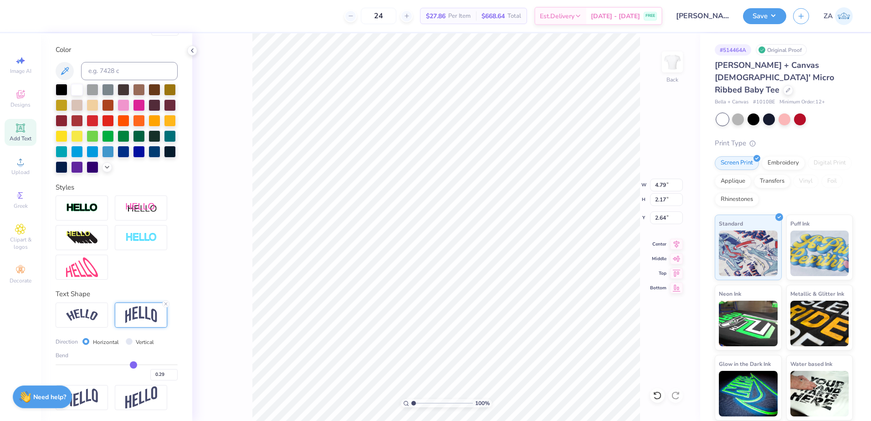
type input "0.27"
type input "0.24"
type input "0.22"
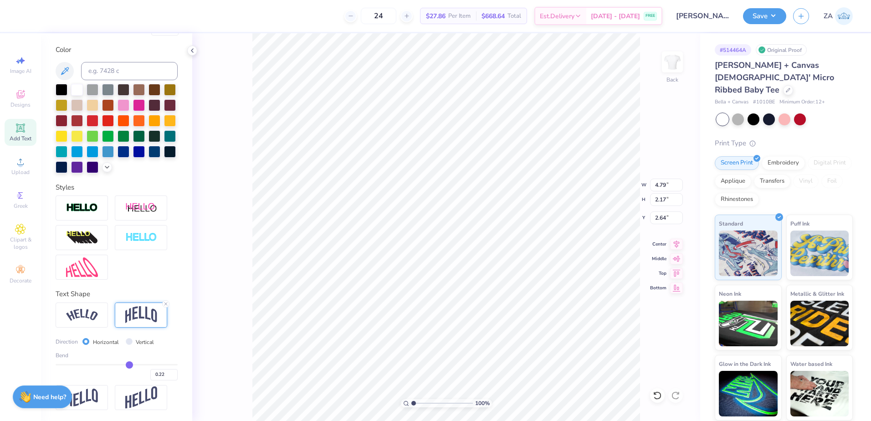
type input "0.2"
type input "0.20"
type input "0.17"
type input "0.15"
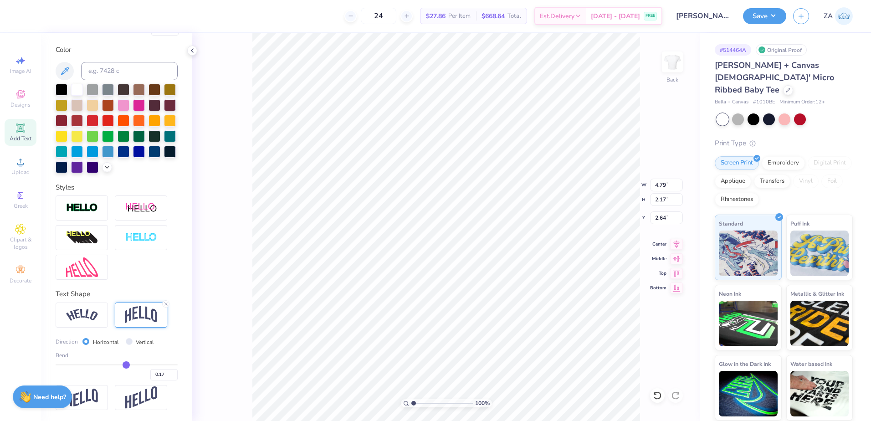
type input "0.15"
type input "0.13"
type input "0.11"
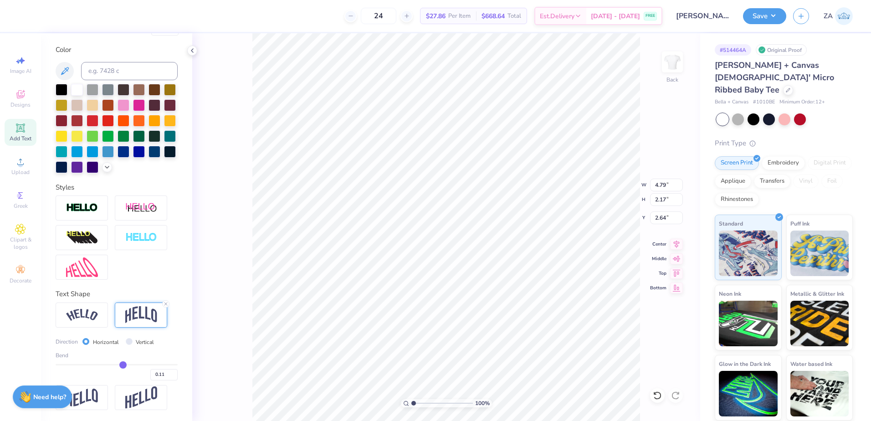
type input "0.1"
type input "0.10"
type input "0.09"
type input "0.08"
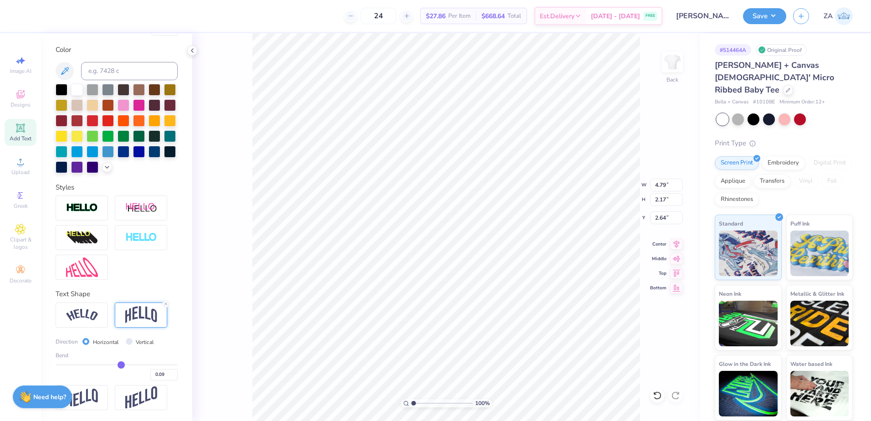
type input "0.08"
drag, startPoint x: 133, startPoint y: 372, endPoint x: 118, endPoint y: 373, distance: 15.1
type input "0.08"
click at [118, 366] on input "range" at bounding box center [117, 364] width 122 height 1
type input "1.58"
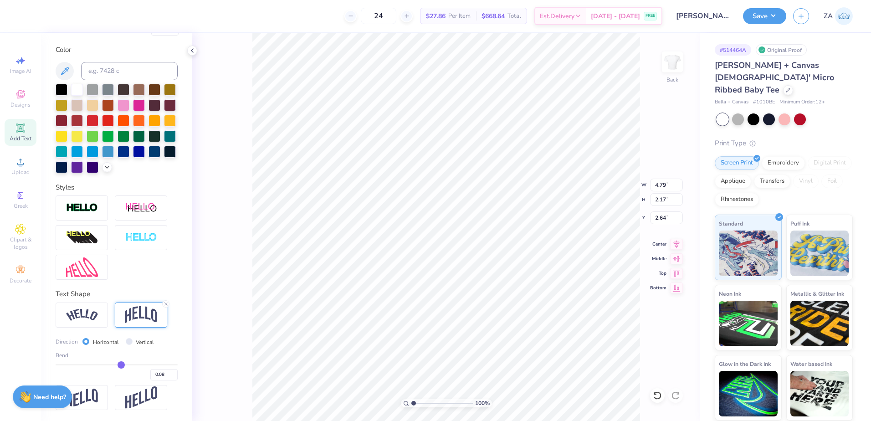
type input "2.93"
drag, startPoint x: 160, startPoint y: 380, endPoint x: 150, endPoint y: 381, distance: 9.6
click at [150, 381] on input "0.08" at bounding box center [163, 374] width 27 height 11
type input "0.015"
type input "0.02"
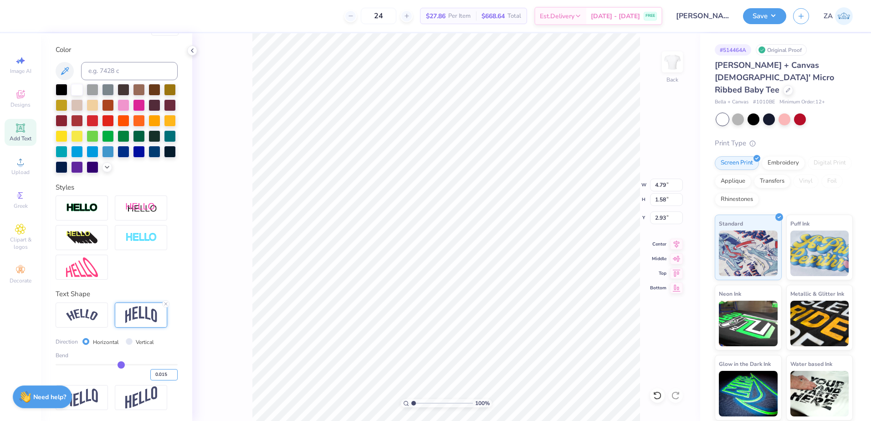
type input "0.01"
type input "0.02"
type input "1.46"
type input "2.99"
type input "0.02"
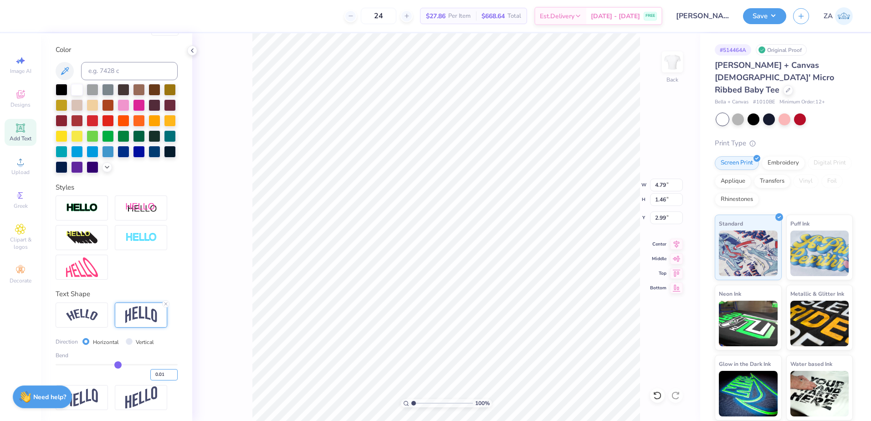
click at [161, 381] on input "0.01" at bounding box center [163, 374] width 27 height 11
click at [162, 380] on input "0.01" at bounding box center [163, 374] width 27 height 11
type input "0.015"
click at [159, 360] on div "Bend" at bounding box center [117, 355] width 122 height 8
type input "0.02"
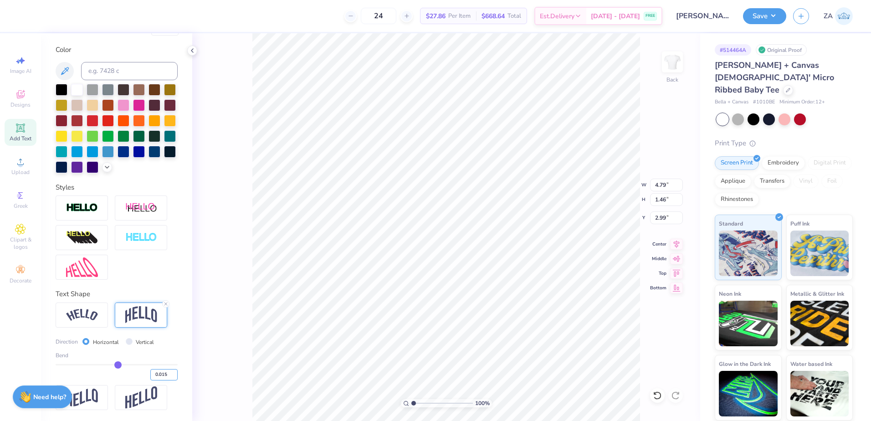
type input "2.75"
type input "0.02"
click at [155, 381] on input "0.015" at bounding box center [163, 374] width 27 height 11
type input "0.15"
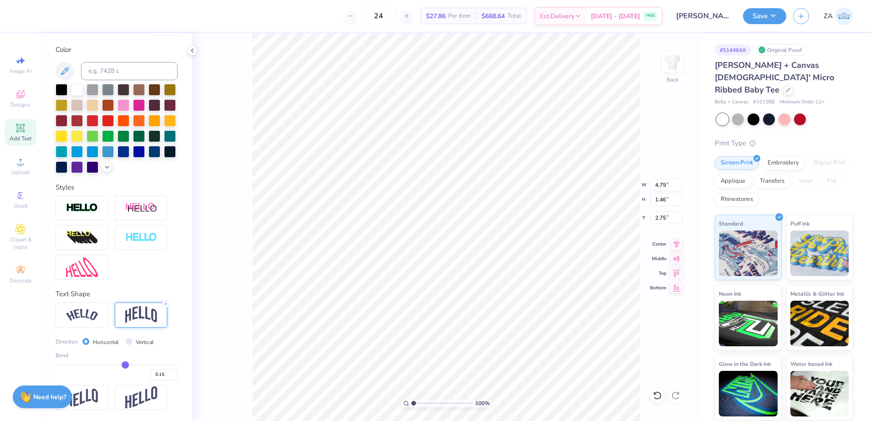
click at [134, 381] on div "0.15" at bounding box center [117, 372] width 122 height 16
type input "1.72"
type input "2.32"
drag, startPoint x: 159, startPoint y: 381, endPoint x: 146, endPoint y: 382, distance: 12.4
click at [150, 381] on input "0.15" at bounding box center [163, 374] width 27 height 11
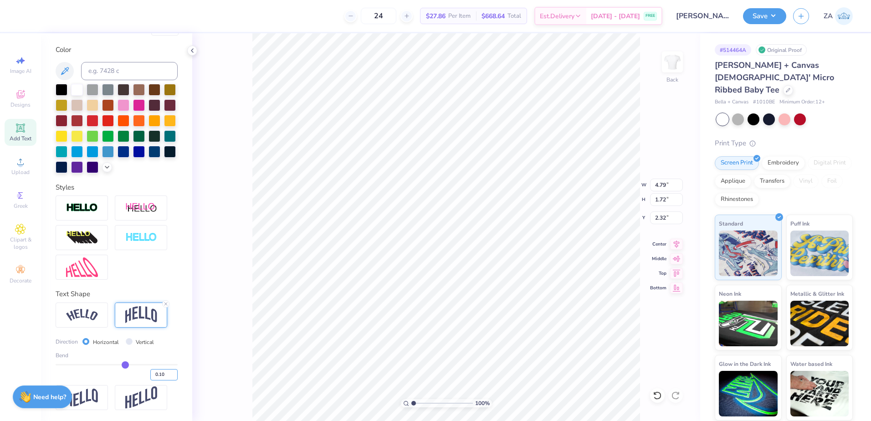
type input "0.10"
type input "0.1"
type input "1.62"
type input "2.37"
click at [149, 288] on div "Personalized Names Personalized Numbers Text Tool Add Font Font GRK1 Roman Clas…" at bounding box center [116, 227] width 151 height 388
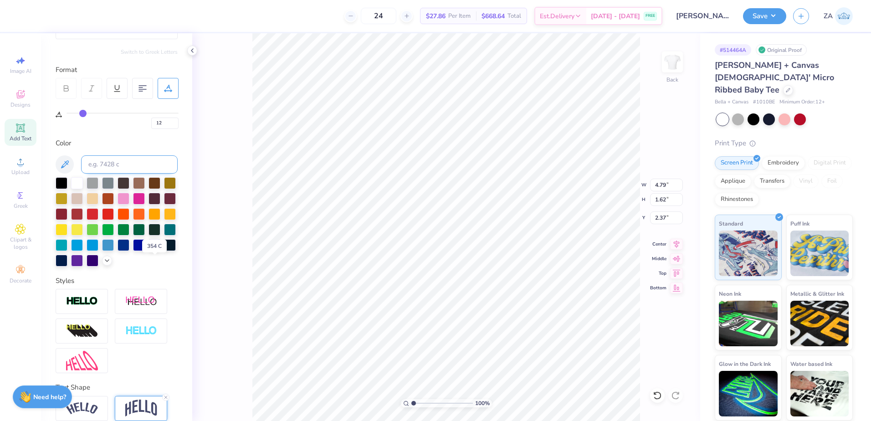
scroll to position [109, 0]
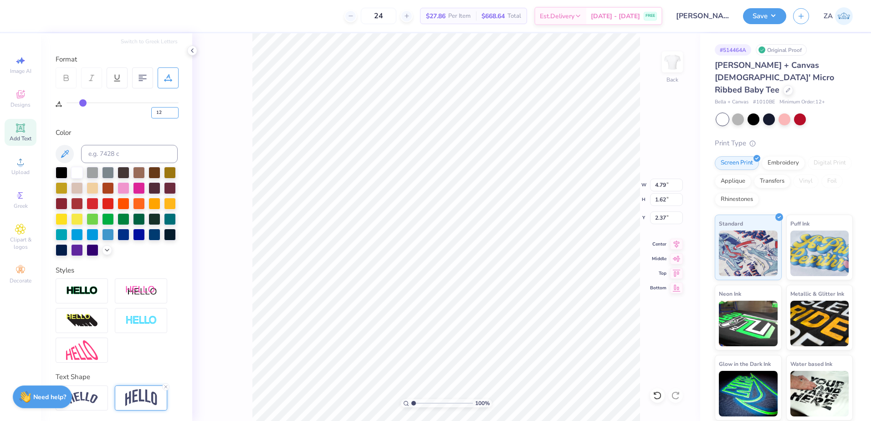
drag, startPoint x: 165, startPoint y: 111, endPoint x: 146, endPoint y: 111, distance: 18.2
click at [146, 111] on div "12" at bounding box center [123, 110] width 112 height 16
type input "5"
type input "4.51"
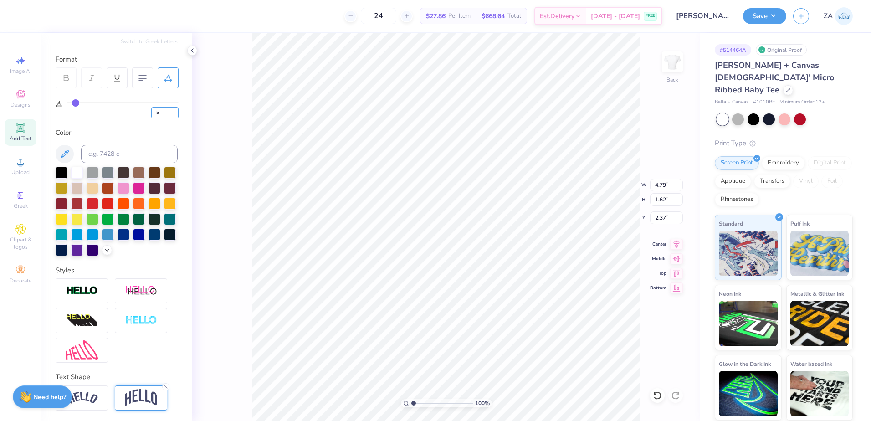
type input "1.61"
type input "2.43"
type input "5.38"
type input "1.92"
type input "2.04"
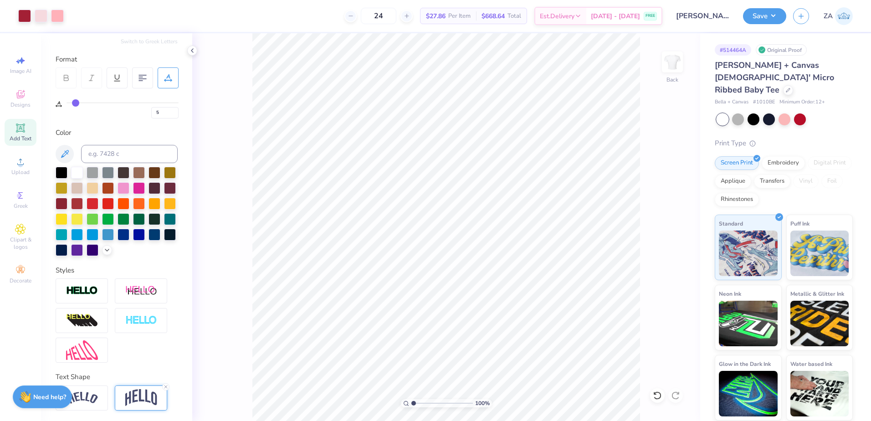
click at [21, 127] on icon at bounding box center [20, 127] width 7 height 7
type input "0"
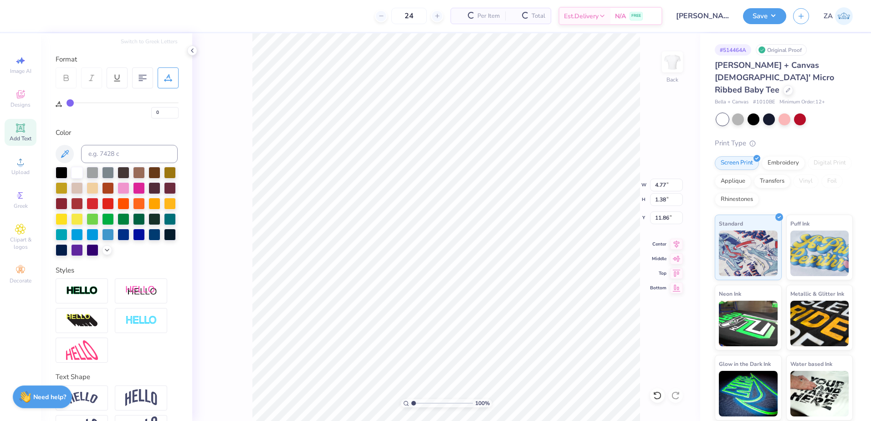
type input "11.86"
click at [128, 159] on input at bounding box center [129, 154] width 97 height 18
type input "201"
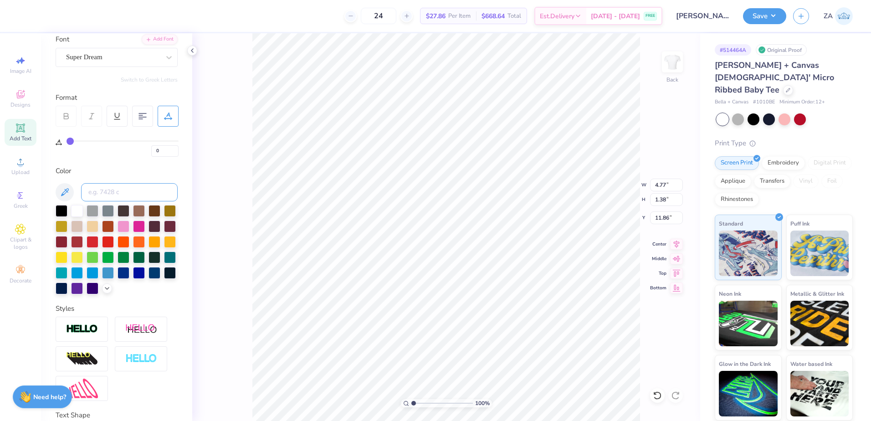
scroll to position [0, 0]
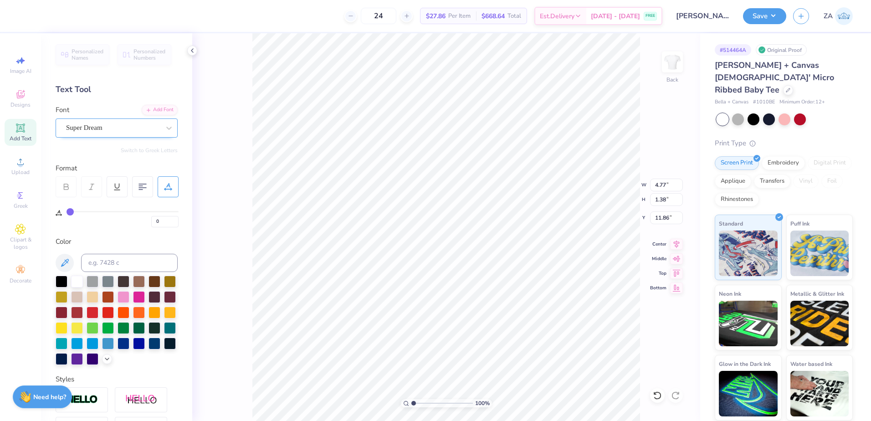
click at [143, 130] on div "Super Dream" at bounding box center [113, 128] width 96 height 14
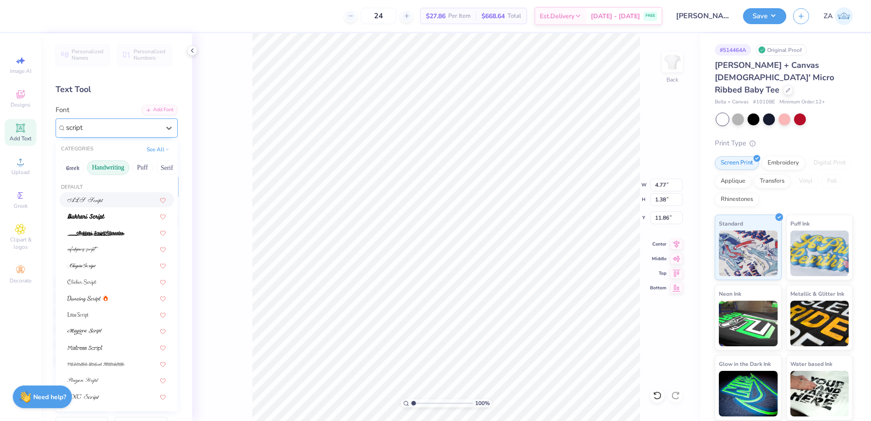
click at [108, 169] on button "Handwriting" at bounding box center [108, 167] width 42 height 15
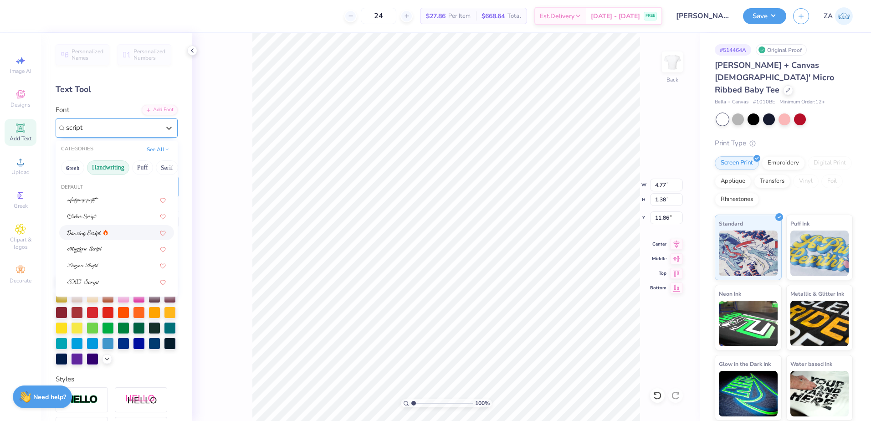
click at [93, 231] on img at bounding box center [84, 233] width 34 height 6
type input "script"
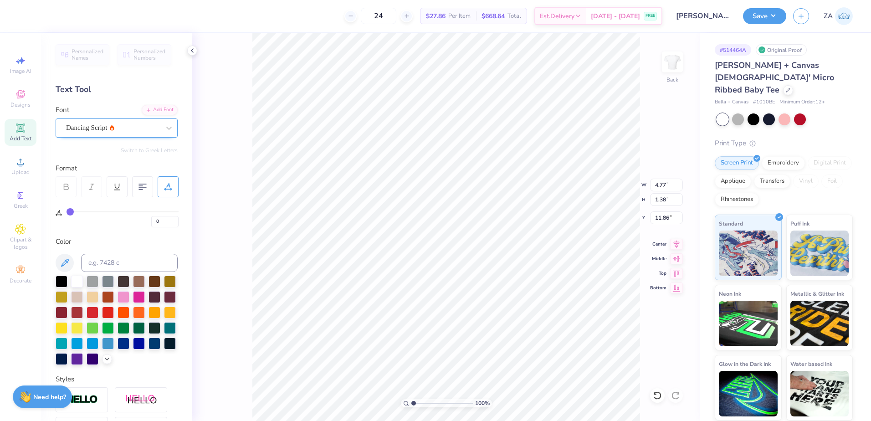
type input "4.27"
type input "1.64"
type input "11.73"
type textarea "Epsilon Sigma Alpha"
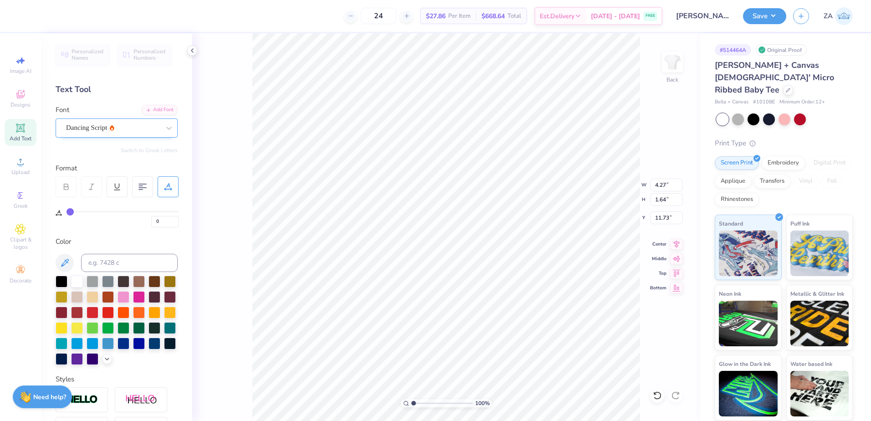
scroll to position [8, 5]
type input "11.02"
type input "1.49"
type input "11.81"
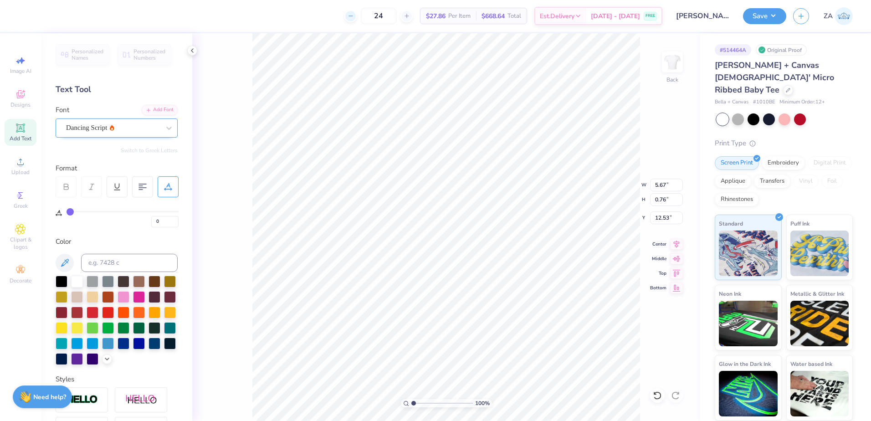
type input "5.67"
type input "0.76"
type input "13.32"
click at [29, 126] on div "Add Text" at bounding box center [21, 132] width 32 height 27
click at [112, 266] on input at bounding box center [129, 263] width 97 height 18
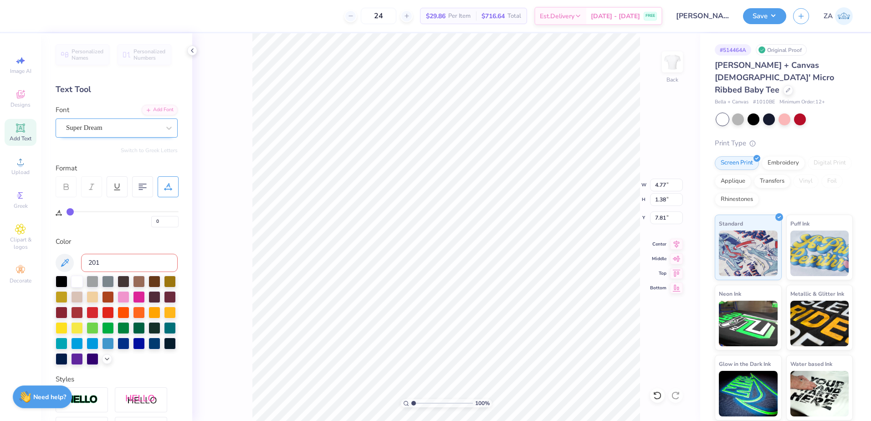
type input "201"
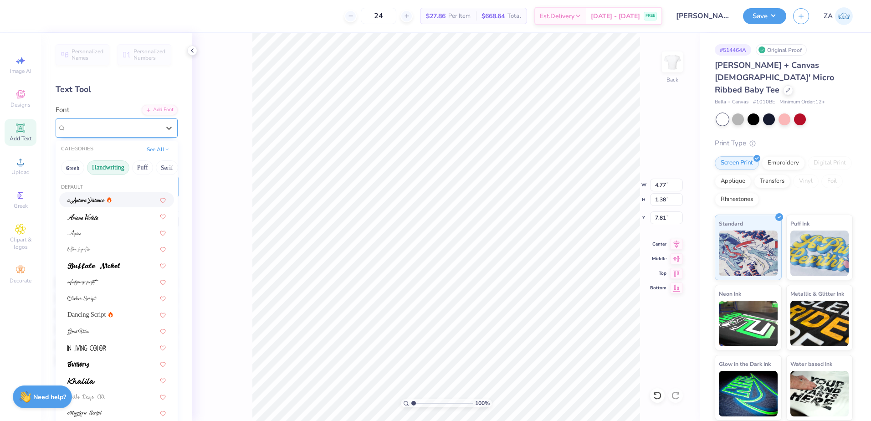
click at [127, 130] on div "Super Dream" at bounding box center [113, 128] width 96 height 14
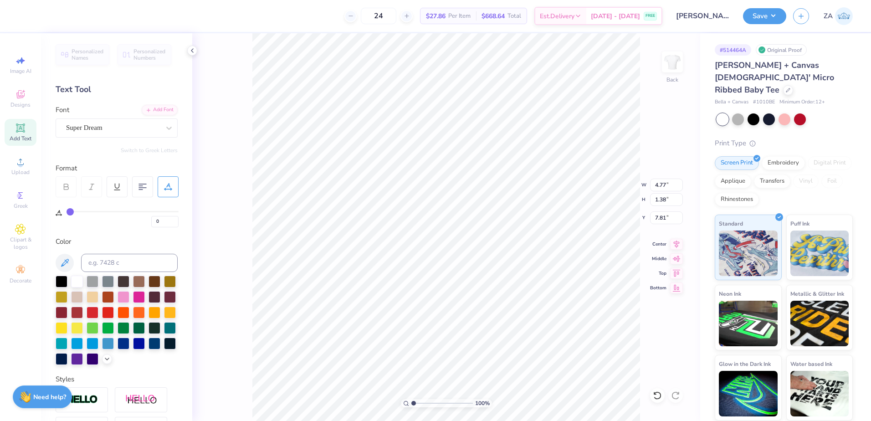
click at [151, 115] on div "Font Super Dream" at bounding box center [117, 121] width 122 height 33
click at [133, 130] on div "Super Dream" at bounding box center [113, 128] width 96 height 14
click at [97, 170] on button "Handwriting" at bounding box center [108, 167] width 42 height 15
click at [94, 192] on div "Times New Roman" at bounding box center [116, 199] width 115 height 15
type input "times ne"
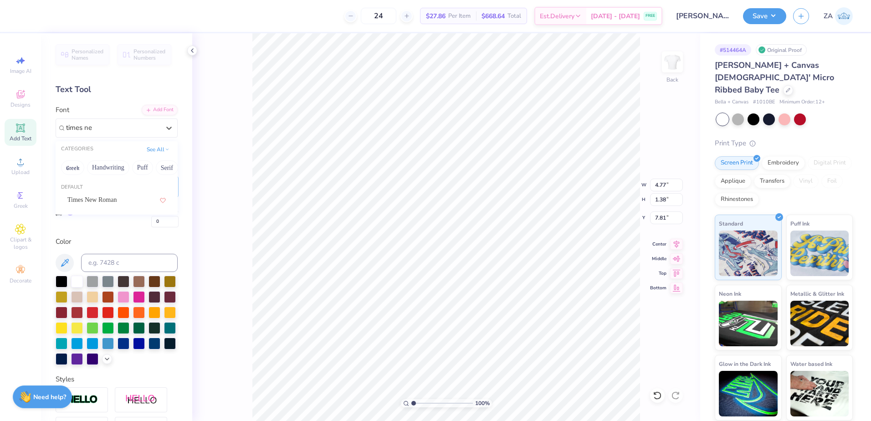
type input "4.98"
type input "1.32"
type input "7.72"
click at [74, 188] on div at bounding box center [66, 186] width 21 height 21
type input "5.29"
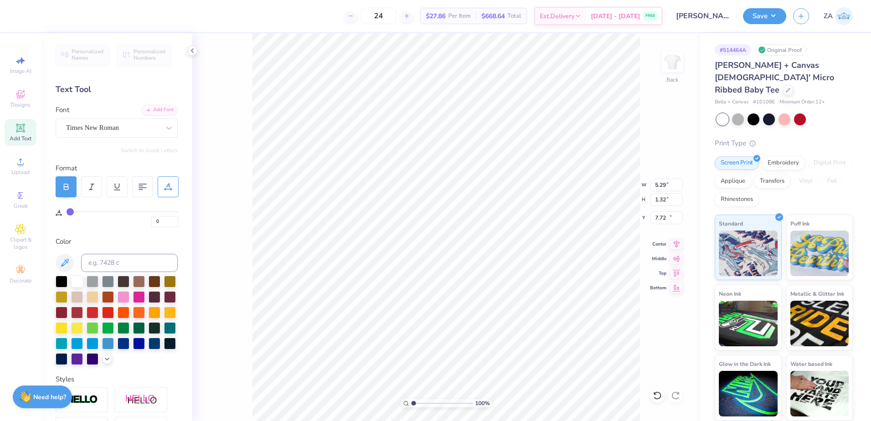
type input "11.56"
type textarea "ESTABLISHED"
type input "11.02"
type input "1.13"
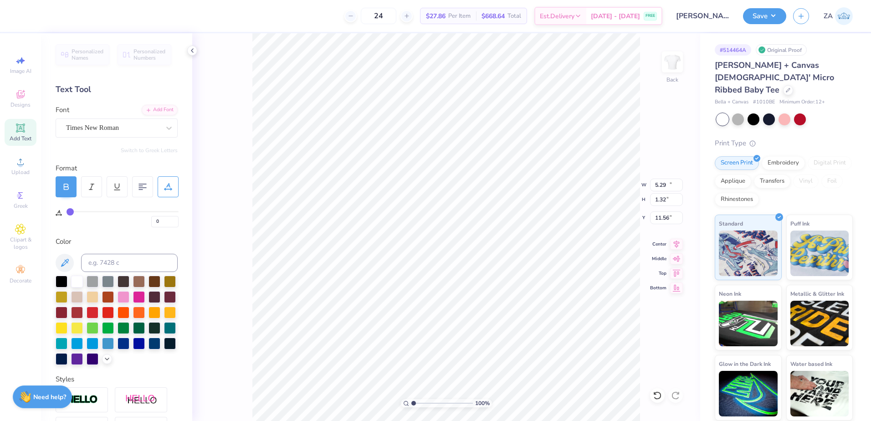
type input "11.66"
type input "4.68"
type input "0.48"
type input "11.64"
type input "12.56"
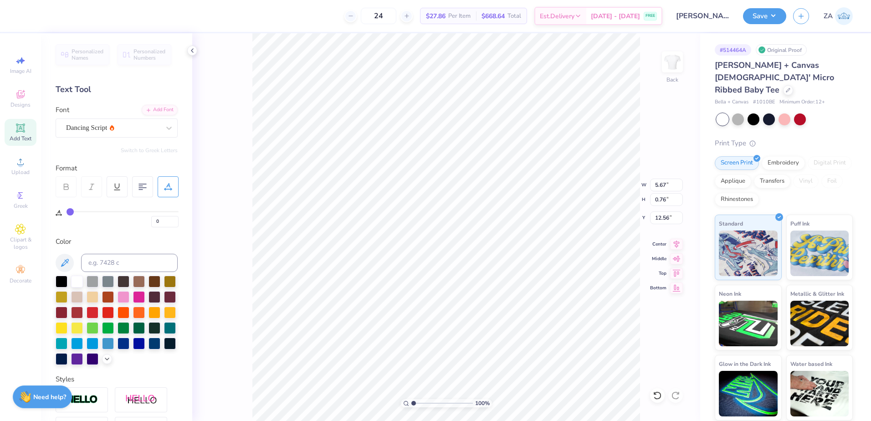
scroll to position [8, 4]
type textarea "="
type textarea "1929"
drag, startPoint x: 413, startPoint y: 402, endPoint x: 424, endPoint y: 402, distance: 11.4
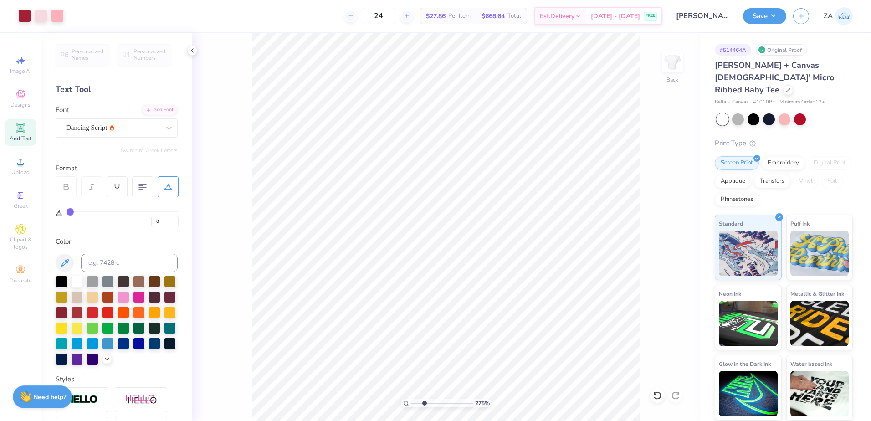
type input "2.75"
click at [424, 402] on input "range" at bounding box center [443, 403] width 62 height 8
type input "0.79"
type input "0.31"
type input "12.24"
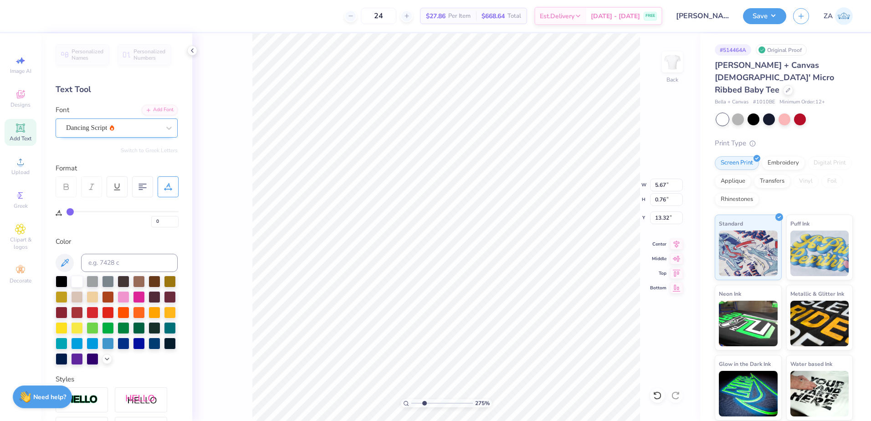
click at [132, 125] on div "Dancing Script" at bounding box center [113, 128] width 96 height 14
click at [121, 205] on div at bounding box center [116, 199] width 115 height 15
type input "alex"
type input "0.79"
type input "0.31"
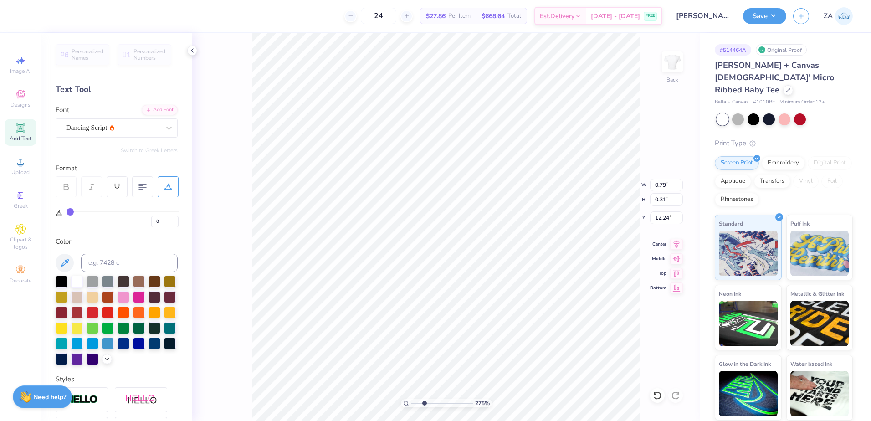
type input "12.24"
click at [129, 128] on div "Dancing Script" at bounding box center [113, 128] width 96 height 14
click at [121, 197] on icon at bounding box center [123, 200] width 5 height 6
type input "alex"
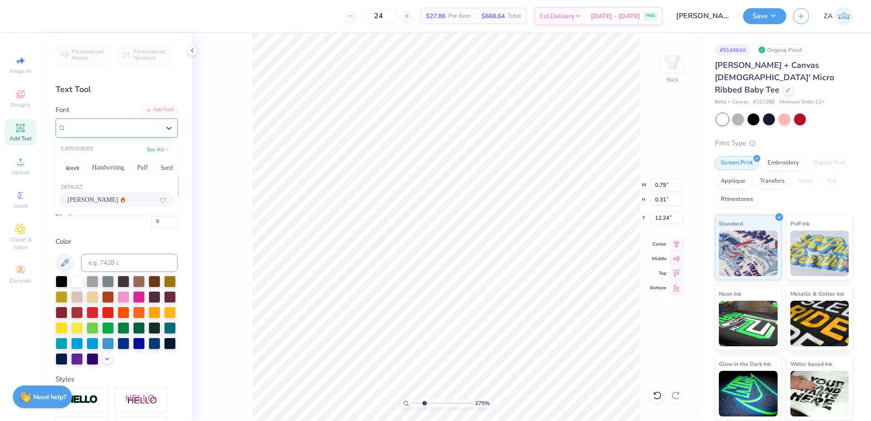
scroll to position [8, 1]
type input "1.18"
type input "0.44"
type input "3.40"
type input "0.80"
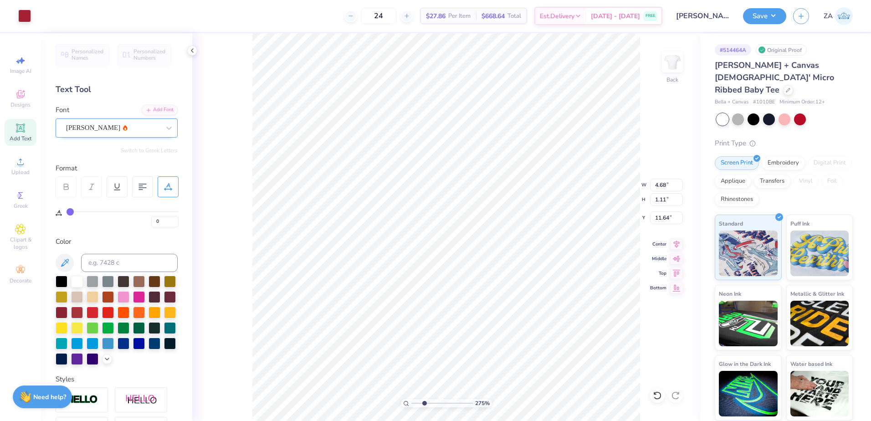
type input "11.95"
type input "1.78"
type input "10.57"
type input "1.48"
click at [417, 403] on input "range" at bounding box center [443, 403] width 62 height 8
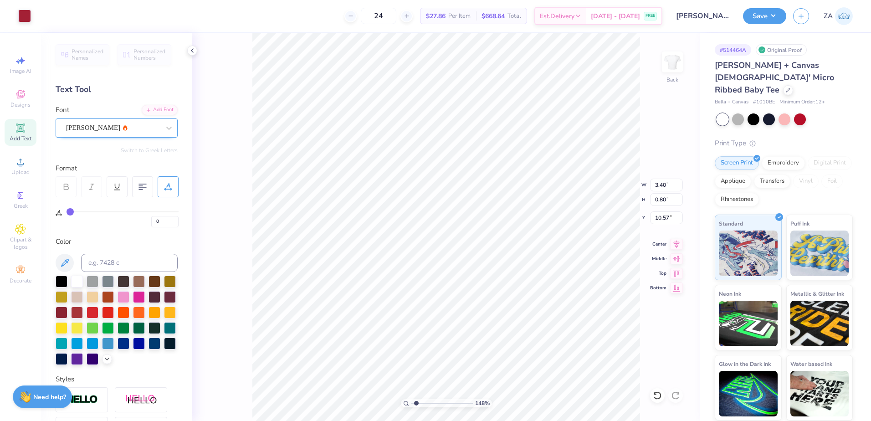
type input "6.01"
type input "0.67"
type input "13.37"
type input "8.16"
type input "0.91"
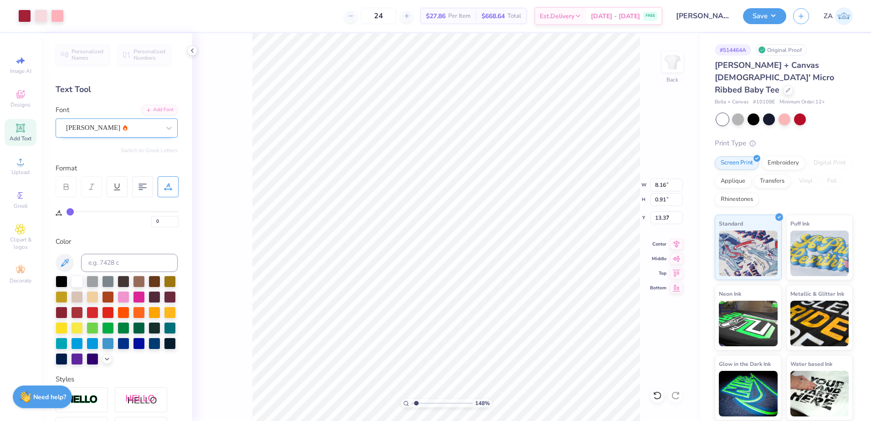
type input "6.74"
type input "6.73"
type input "4.01"
type input "1.11"
type input "0.42"
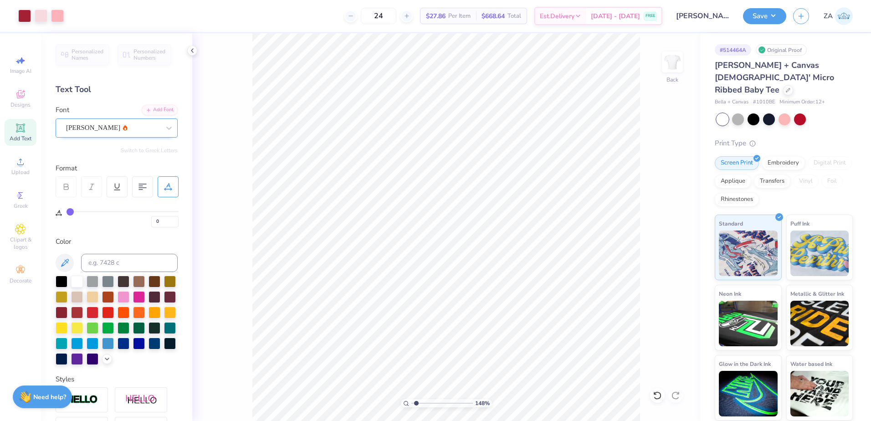
click at [268, 29] on div "Art colors 24 $27.86 Per Item $668.64 Total Est. Delivery Sep 14 - 17 FREE Desi…" at bounding box center [435, 210] width 871 height 421
click at [679, 248] on icon at bounding box center [676, 242] width 13 height 11
click at [665, 185] on input "8.16" at bounding box center [666, 185] width 33 height 13
click at [673, 185] on input "8.16" at bounding box center [666, 185] width 33 height 13
drag, startPoint x: 673, startPoint y: 185, endPoint x: 652, endPoint y: 185, distance: 20.5
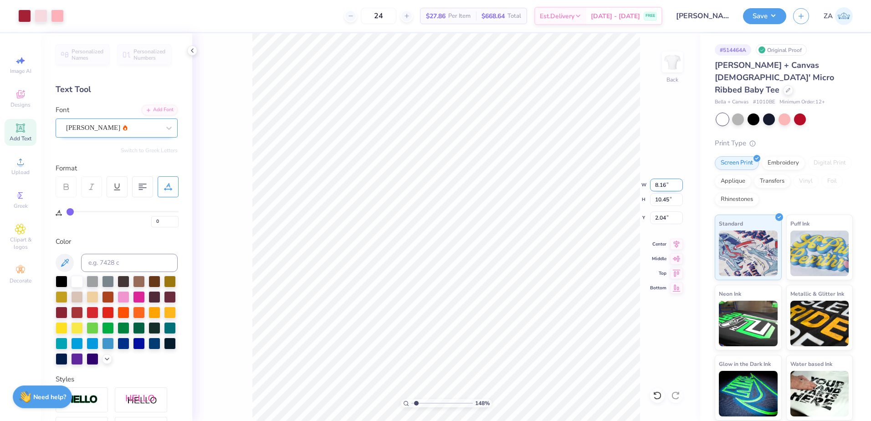
click at [652, 185] on input "8.16" at bounding box center [666, 185] width 33 height 13
type input "8.00"
click at [668, 217] on input "2.04" at bounding box center [666, 217] width 33 height 13
type input "10.24"
type input "2"
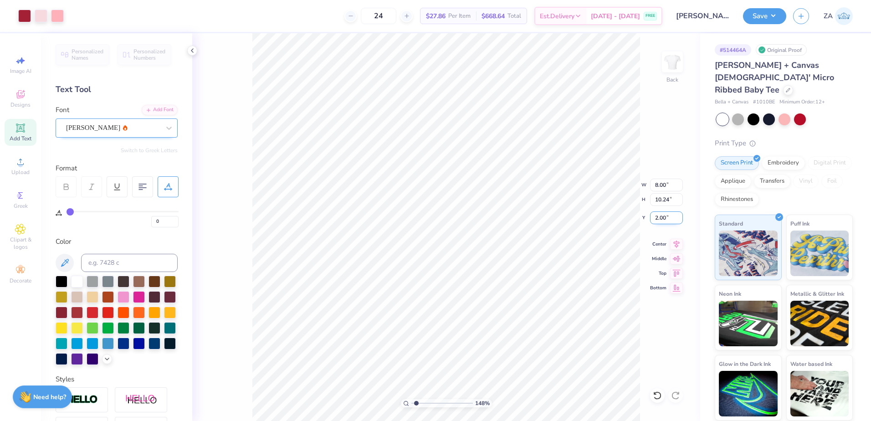
type input "2.00"
drag, startPoint x: 417, startPoint y: 402, endPoint x: 400, endPoint y: 402, distance: 16.9
type input "1"
click at [412, 402] on input "range" at bounding box center [443, 403] width 62 height 8
click at [747, 19] on button "Save" at bounding box center [764, 15] width 43 height 16
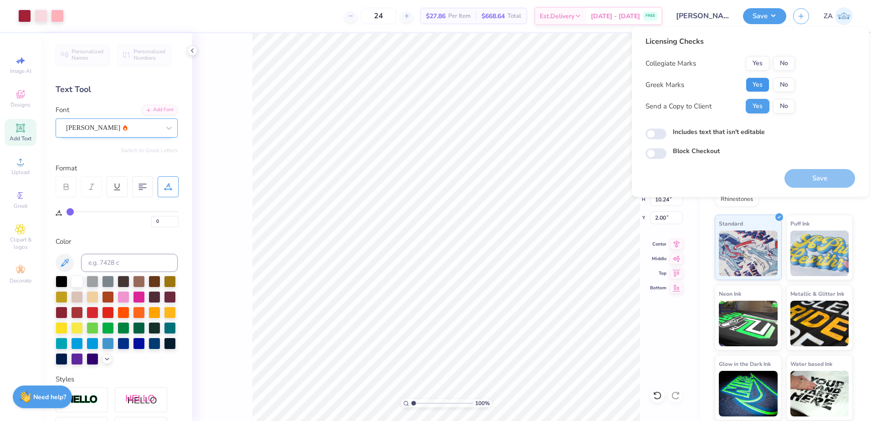
click at [759, 82] on button "Yes" at bounding box center [758, 84] width 24 height 15
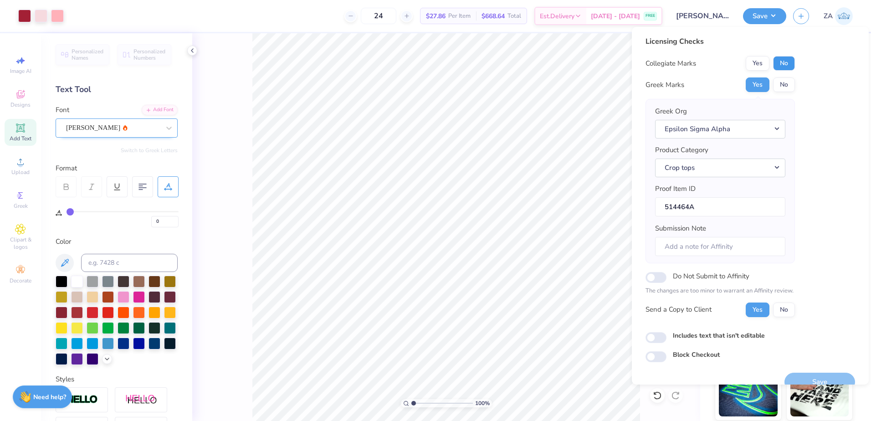
click at [784, 64] on button "No" at bounding box center [784, 63] width 22 height 15
click at [810, 371] on div "Save" at bounding box center [820, 376] width 71 height 29
click at [812, 374] on button "Save" at bounding box center [820, 382] width 71 height 19
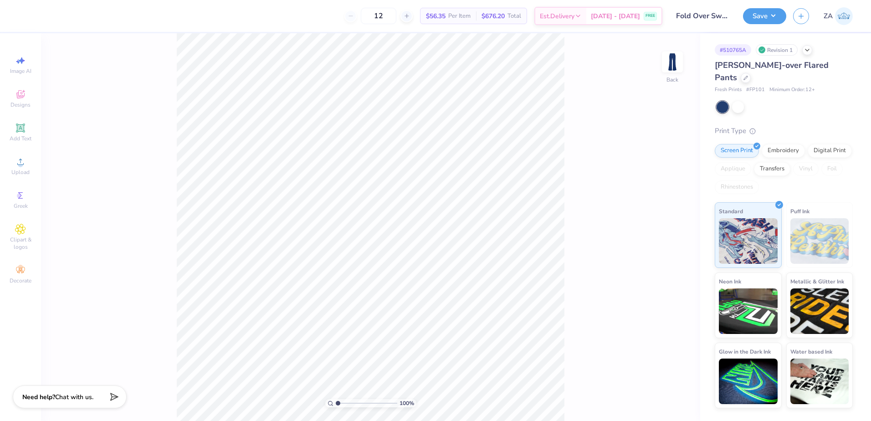
click at [727, 101] on div at bounding box center [723, 107] width 12 height 12
click at [776, 143] on div "Embroidery" at bounding box center [783, 150] width 43 height 14
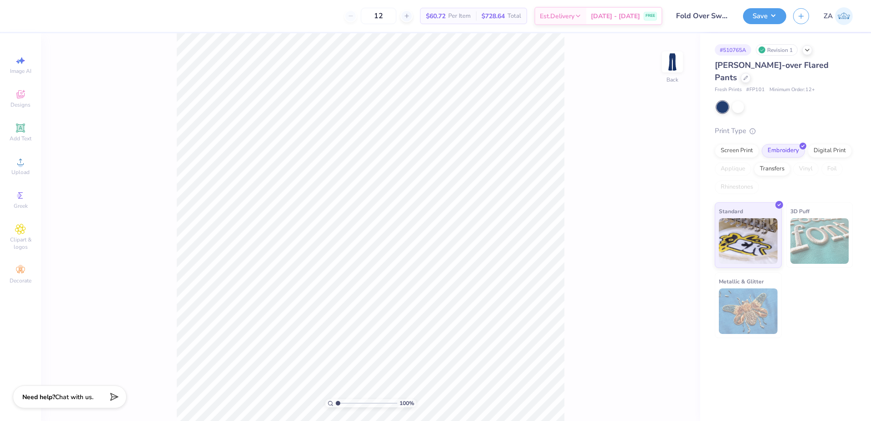
click at [754, 101] on div at bounding box center [785, 107] width 136 height 12
click at [763, 101] on div at bounding box center [785, 107] width 136 height 12
click at [747, 101] on div at bounding box center [785, 107] width 136 height 12
click at [742, 100] on div at bounding box center [738, 106] width 12 height 12
click at [725, 101] on div at bounding box center [723, 107] width 12 height 12
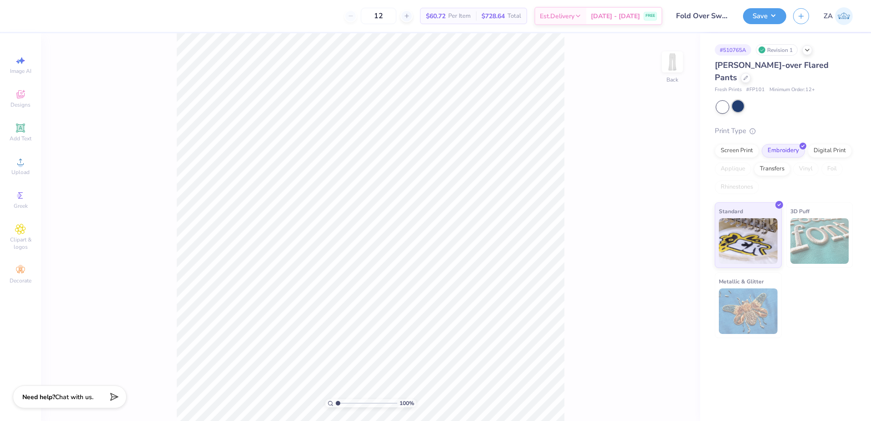
click at [737, 100] on div at bounding box center [738, 106] width 12 height 12
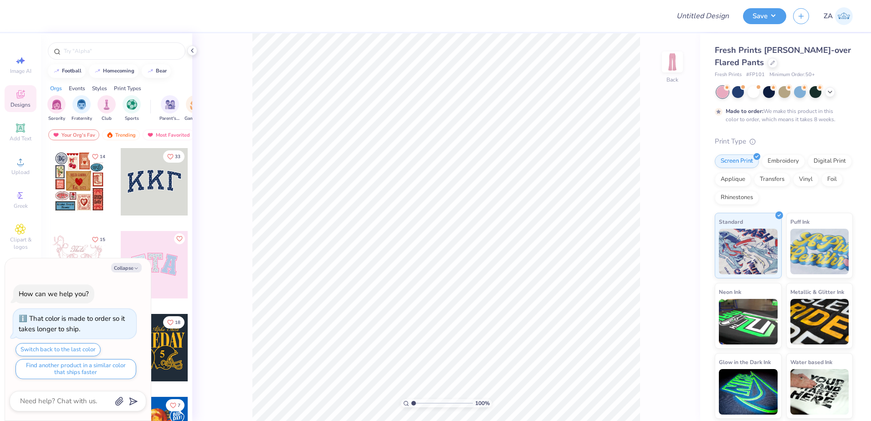
type textarea "x"
drag, startPoint x: 412, startPoint y: 403, endPoint x: 427, endPoint y: 400, distance: 15.0
type input "3.2"
click at [427, 402] on input "range" at bounding box center [443, 403] width 62 height 8
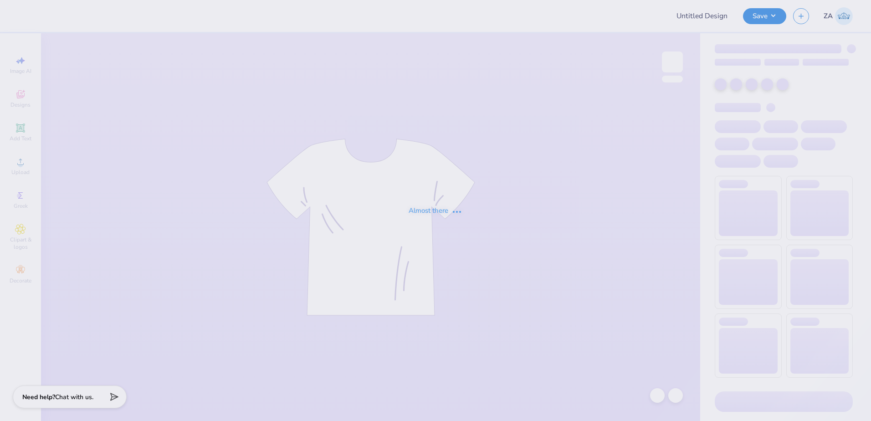
type input "[GEOGRAPHIC_DATA][US_STATE] : [PERSON_NAME]"
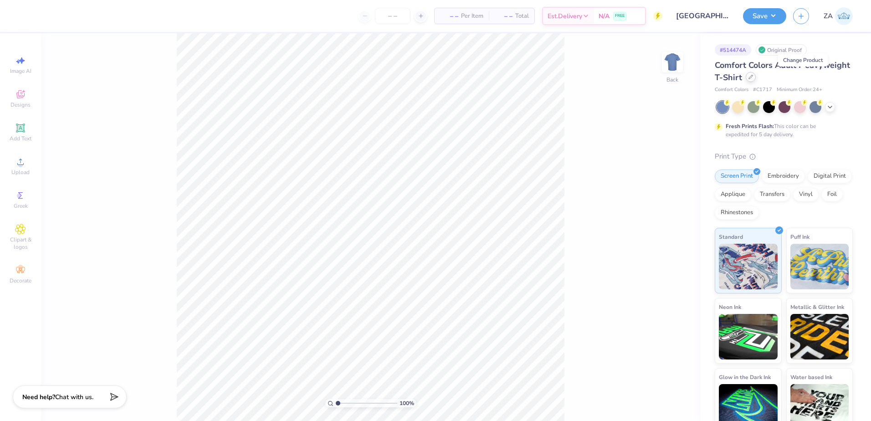
click at [753, 76] on icon at bounding box center [751, 77] width 5 height 5
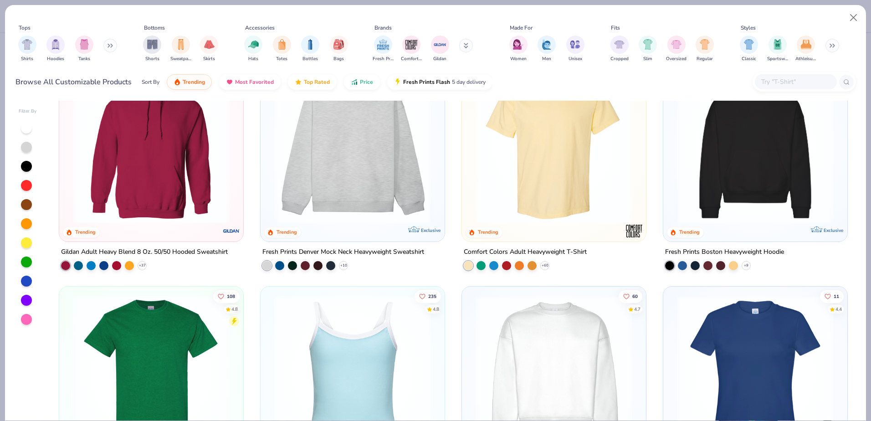
scroll to position [46, 0]
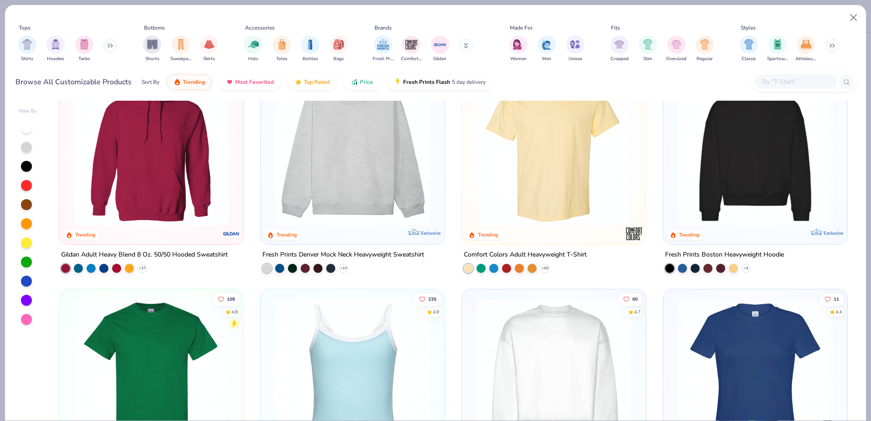
click at [184, 157] on img at bounding box center [151, 147] width 166 height 157
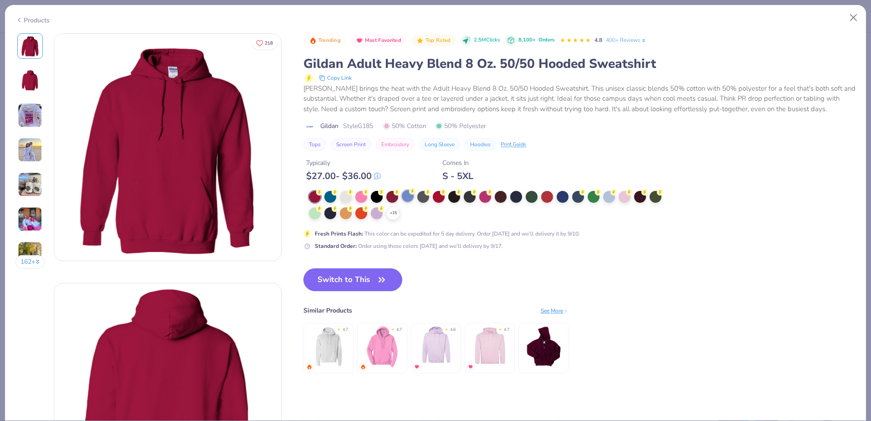
click at [402, 195] on div at bounding box center [408, 196] width 12 height 12
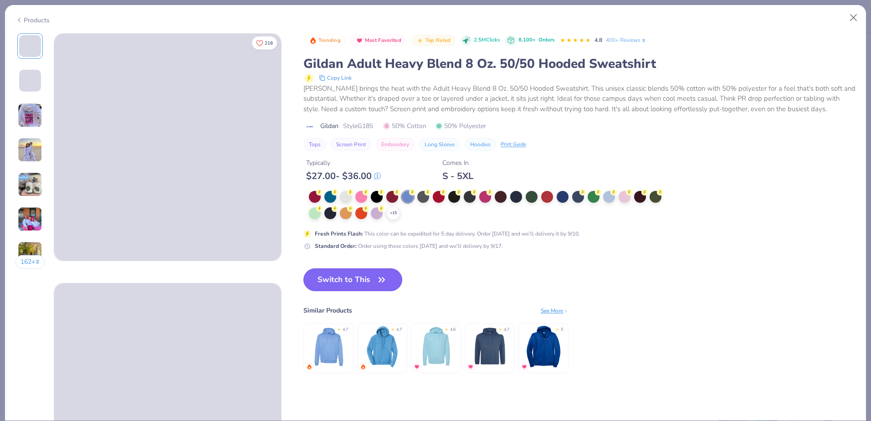
click at [371, 278] on button "Switch to This" at bounding box center [353, 279] width 99 height 23
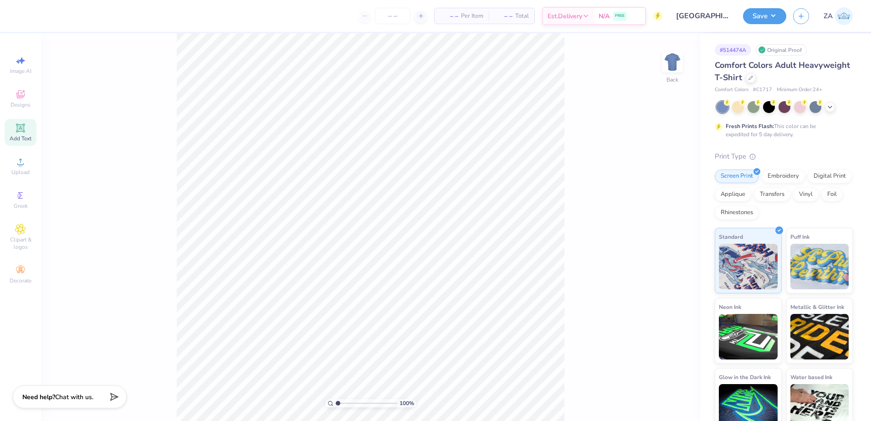
click at [24, 134] on div "Add Text" at bounding box center [21, 132] width 32 height 27
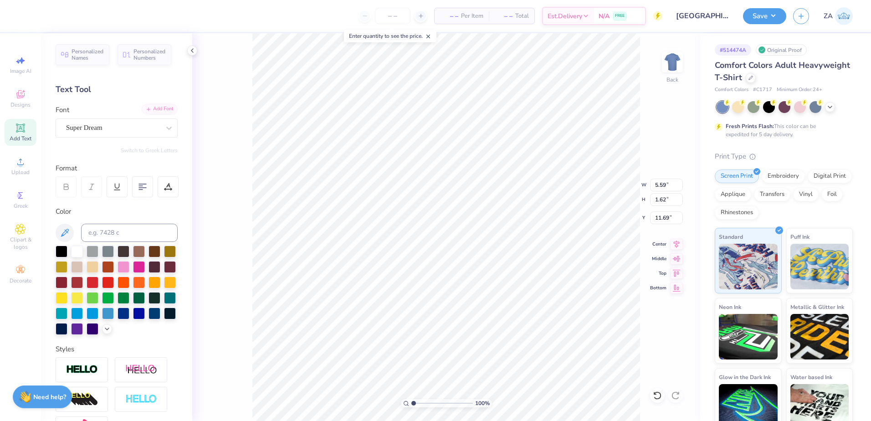
click at [155, 108] on div "Add Font" at bounding box center [160, 109] width 36 height 10
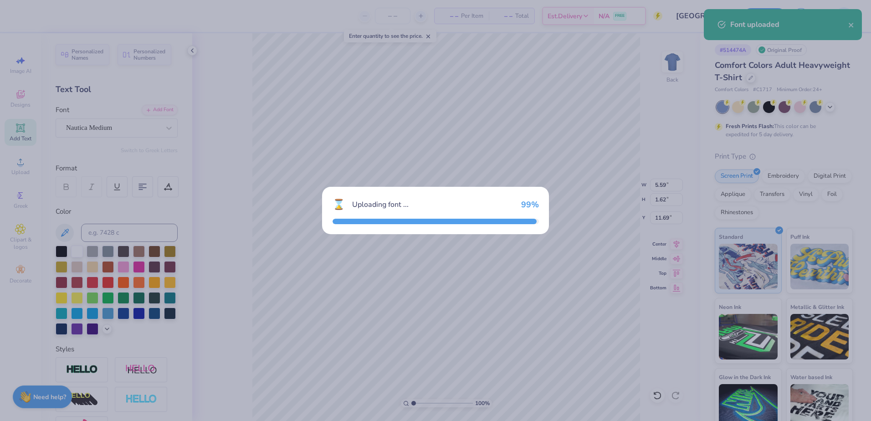
type input "9.69"
type input "2.36"
type input "11.32"
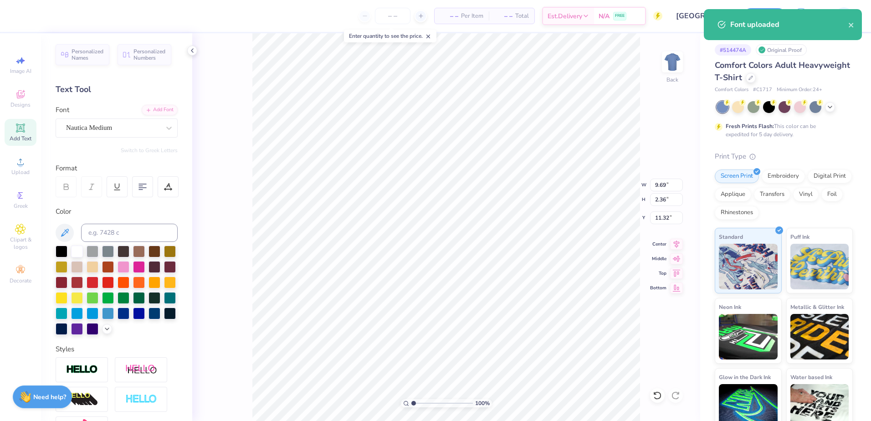
scroll to position [8, 1]
paste textarea "Alpha Epsilon Phi"
type textarea "Alpha Epsilon Phi"
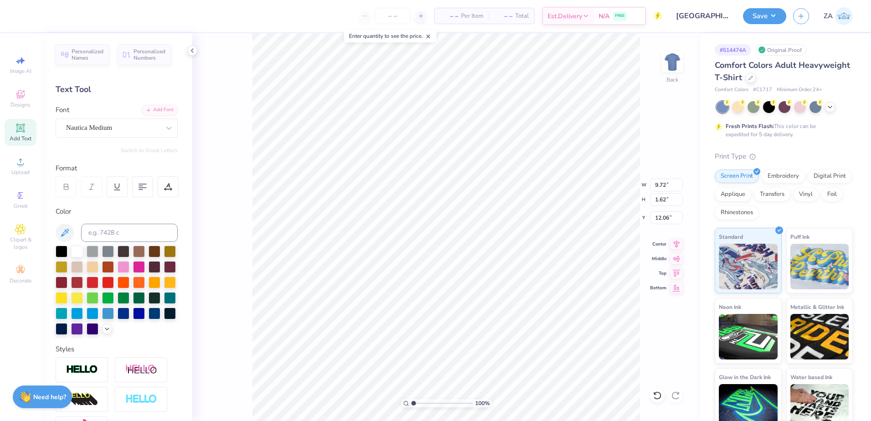
type input "9.72"
type input "1.62"
type input "3.00"
type input "5.57"
paste textarea "Tucson AZ"
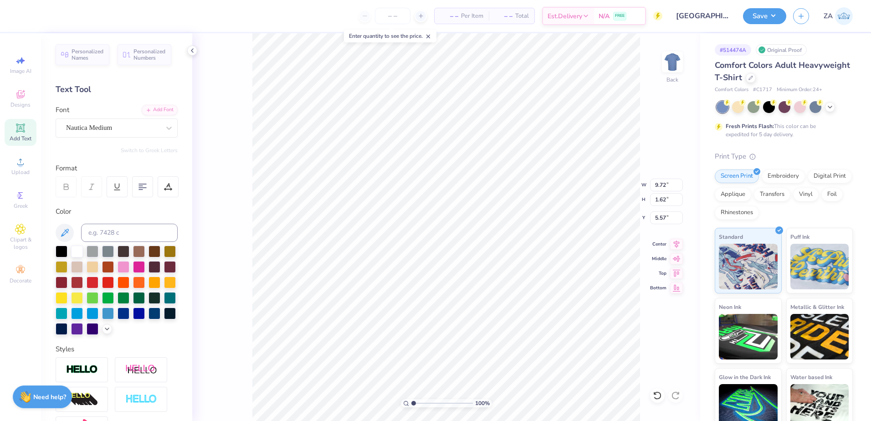
type textarea "Tucson AZ"
type input "5.20"
type input "1.19"
type input "4.62"
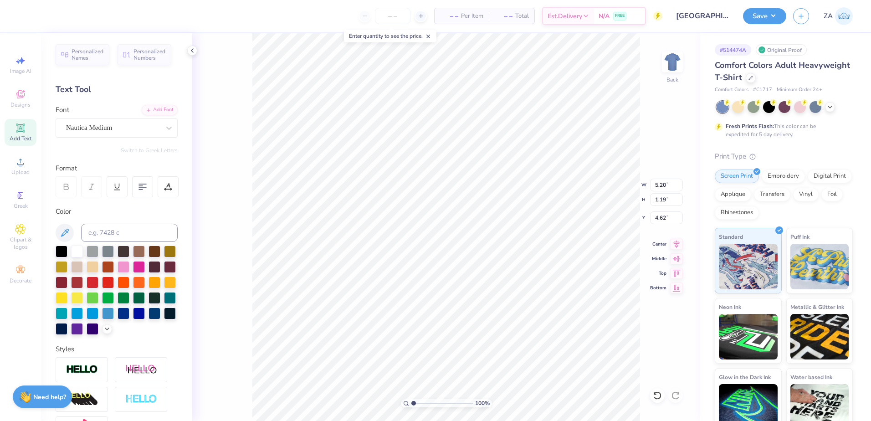
type input "3.93"
type input "0.90"
type input "4.84"
type input "5.09"
paste textarea "est 1909"
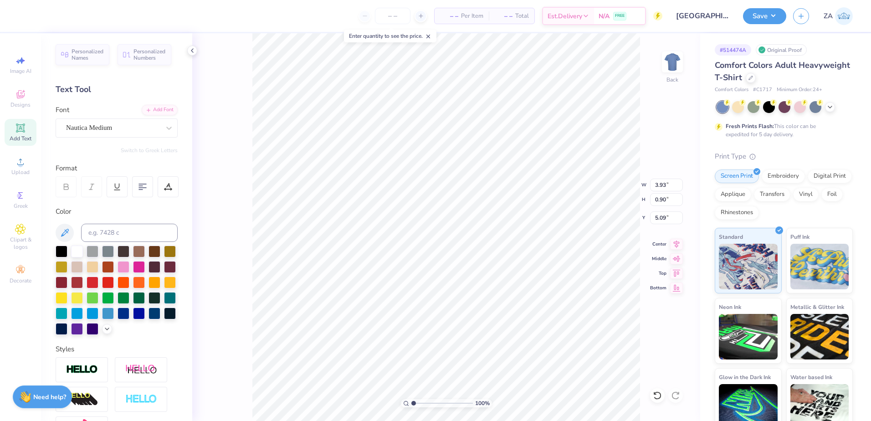
type textarea "est 1909"
drag, startPoint x: 413, startPoint y: 402, endPoint x: 424, endPoint y: 402, distance: 10.9
type input "2.75"
click at [424, 402] on input "range" at bounding box center [443, 403] width 62 height 8
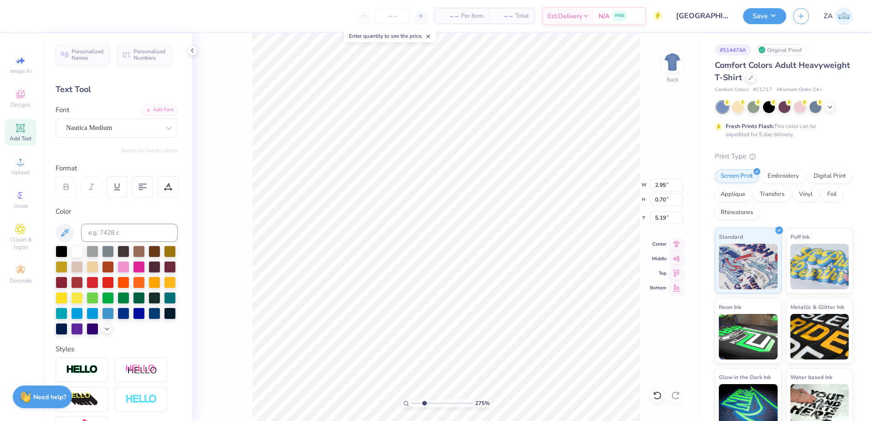
type textarea "Est. 1909"
type input "4.84"
drag, startPoint x: 425, startPoint y: 402, endPoint x: 410, endPoint y: 402, distance: 14.6
type input "1"
click at [412, 402] on input "range" at bounding box center [443, 403] width 62 height 8
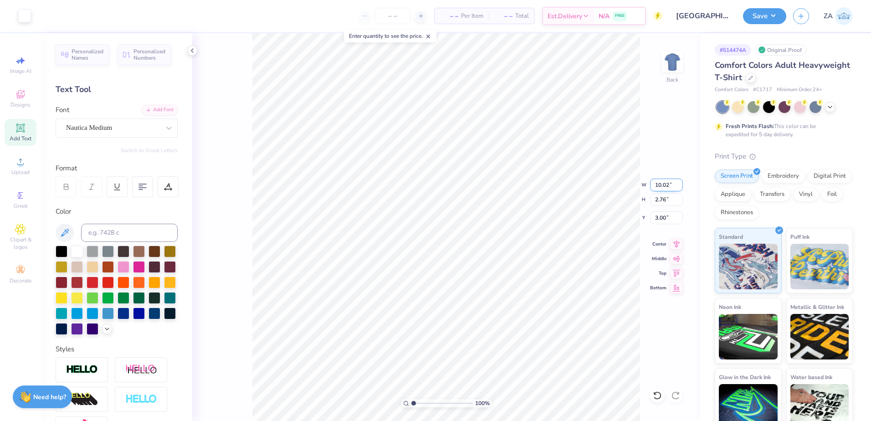
drag, startPoint x: 674, startPoint y: 187, endPoint x: 653, endPoint y: 187, distance: 20.5
click at [653, 187] on input "10.02" at bounding box center [666, 185] width 33 height 13
type input "12.00"
type input "3.31"
drag, startPoint x: 656, startPoint y: 215, endPoint x: 668, endPoint y: 216, distance: 12.3
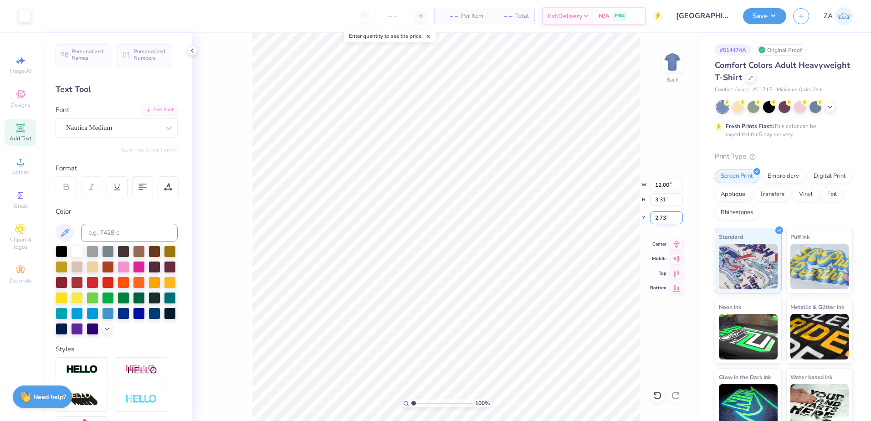
click at [668, 216] on input "2.73" at bounding box center [666, 217] width 33 height 13
type input "3.00"
click at [775, 16] on button "Save" at bounding box center [764, 15] width 43 height 16
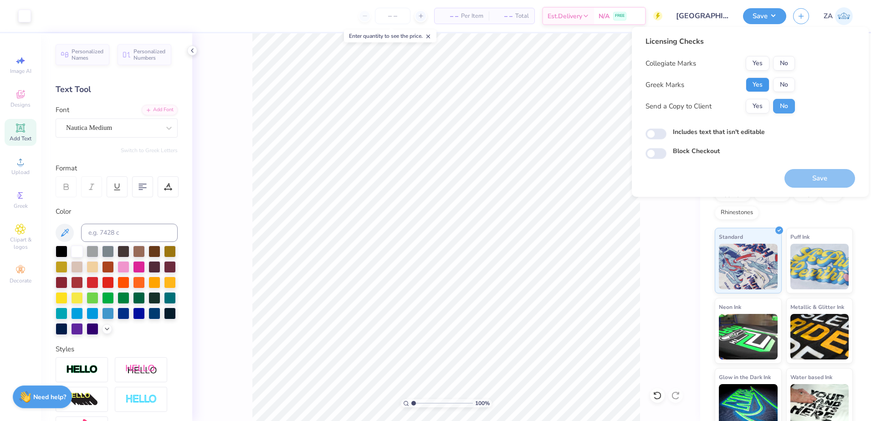
click at [757, 83] on button "Yes" at bounding box center [758, 84] width 24 height 15
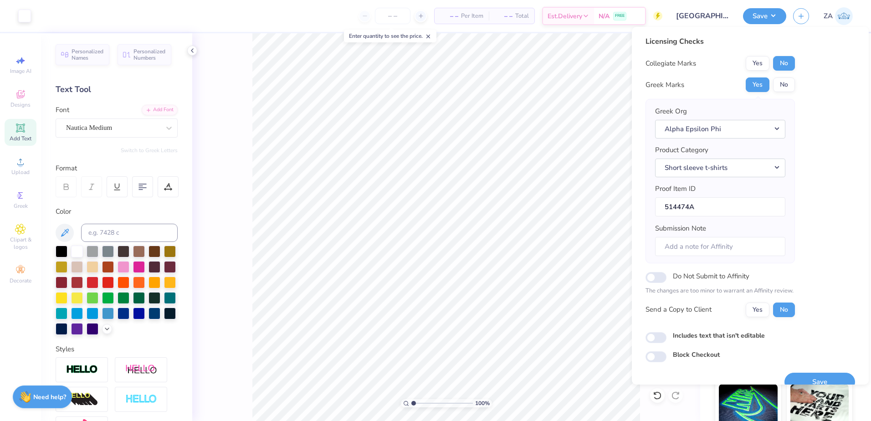
click at [809, 377] on button "Save" at bounding box center [820, 382] width 71 height 19
